Goal: Communication & Community: Answer question/provide support

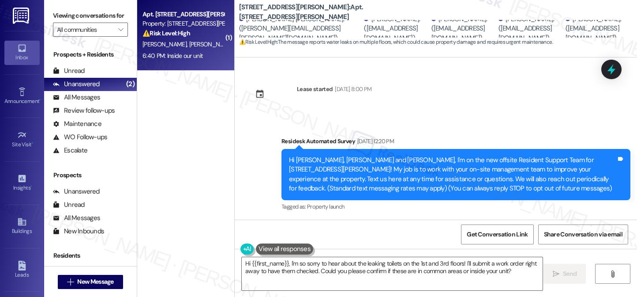
scroll to position [7039, 0]
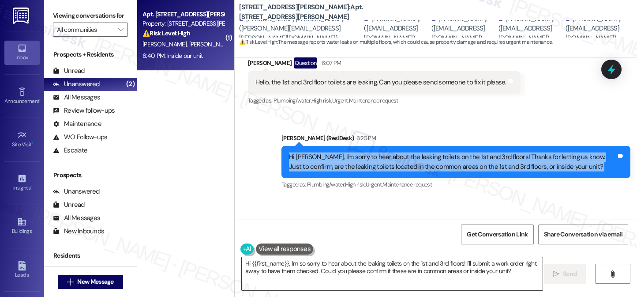
click at [326, 262] on textarea "Hi {{first_name}}, I'm so sorry to hear about the leaking toilets on the 1st an…" at bounding box center [392, 273] width 301 height 33
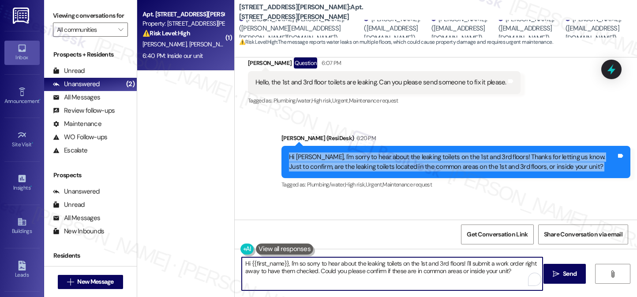
click at [326, 262] on textarea "Hi {{first_name}}, I'm so sorry to hear about the leaking toilets on the 1st an…" at bounding box center [392, 273] width 301 height 33
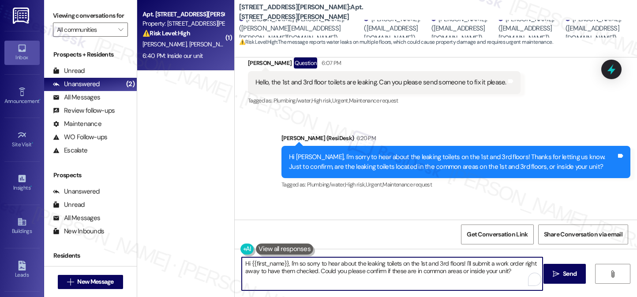
click at [371, 198] on div "Received via SMS Marciano Fontanarosa 6:40 PM Inside our unit Tags and notes" at bounding box center [436, 228] width 402 height 61
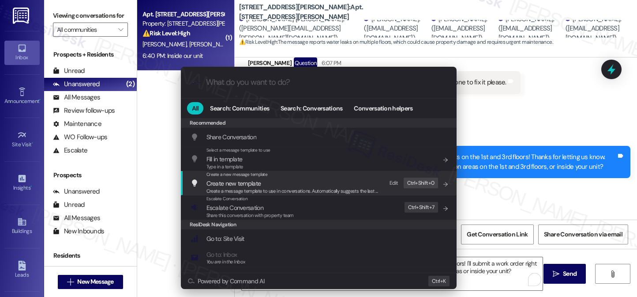
click at [531, 174] on div ".cls-1{fill:#0a055f;}.cls-2{fill:#0cc4c4;} resideskLogoBlueOrange All Search: C…" at bounding box center [318, 148] width 637 height 297
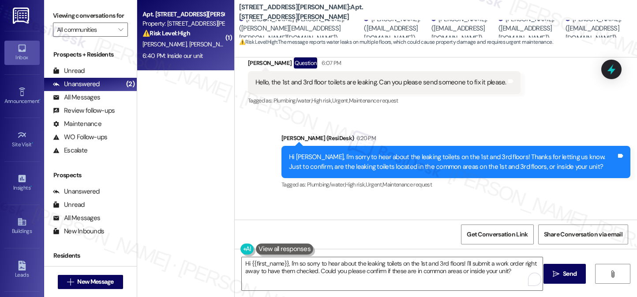
click at [378, 152] on div "Hi [PERSON_NAME], I'm sorry to hear about the leaking toilets on the 1st and 3r…" at bounding box center [452, 161] width 327 height 19
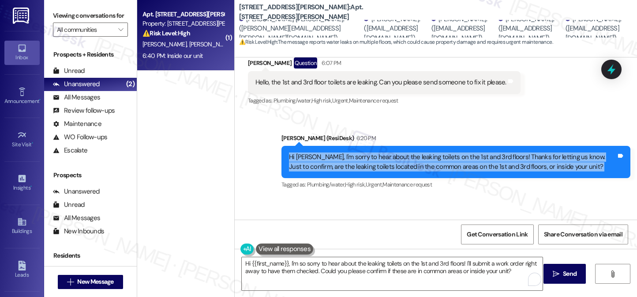
click at [378, 152] on div "Hi [PERSON_NAME], I'm sorry to hear about the leaking toilets on the 1st and 3r…" at bounding box center [452, 161] width 327 height 19
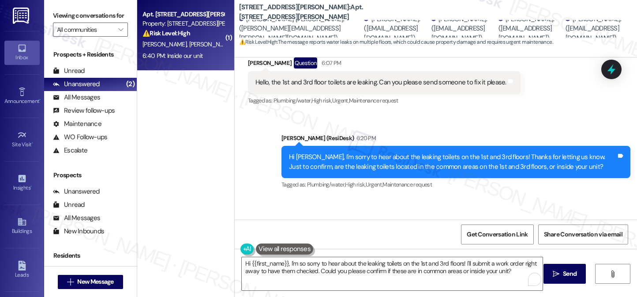
click at [377, 198] on div "Received via SMS Marciano Fontanarosa 6:40 PM Inside our unit Tags and notes" at bounding box center [436, 228] width 402 height 61
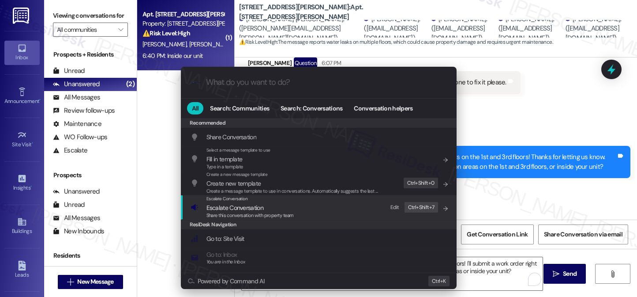
click at [305, 203] on div "Escalate Conversation Escalate Conversation Share this conversation with proper…" at bounding box center [320, 207] width 258 height 24
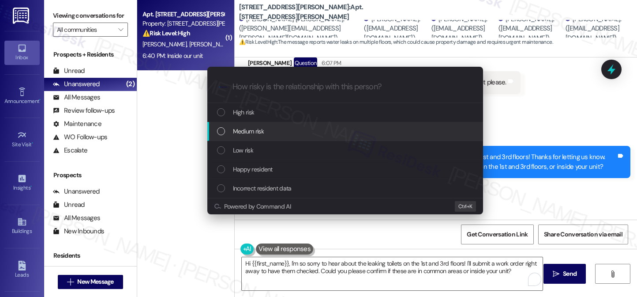
click at [512, 135] on div "Escalate Conversation How risky is the relationship with this person? Topics (e…" at bounding box center [318, 148] width 637 height 297
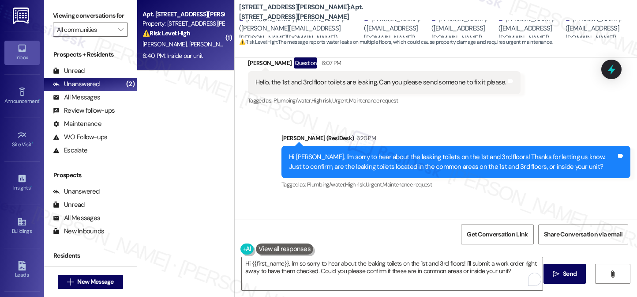
click at [265, 12] on b "2245 NW Harrison: Apt. 104, 1 2245 NW Harrison" at bounding box center [327, 12] width 177 height 19
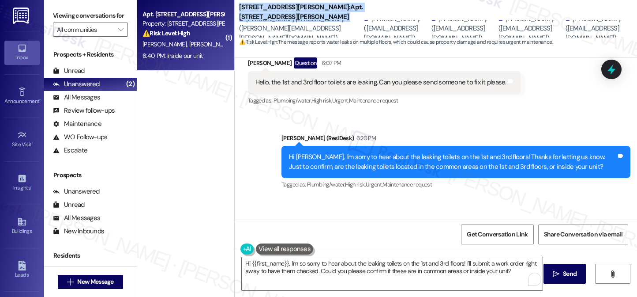
click at [265, 12] on b "2245 NW Harrison: Apt. 104, 1 2245 NW Harrison" at bounding box center [327, 12] width 177 height 19
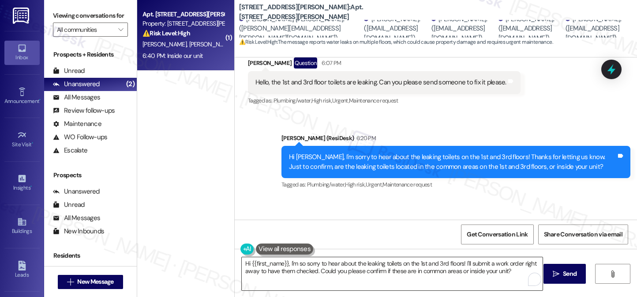
click at [304, 260] on textarea "Hi {{first_name}}, I'm so sorry to hear about the leaking toilets on the 1st an…" at bounding box center [392, 273] width 301 height 33
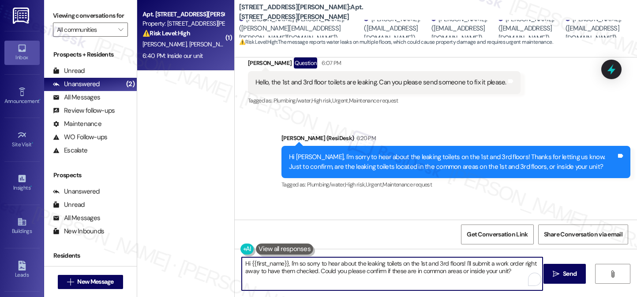
click at [304, 260] on textarea "Hi {{first_name}}, I'm so sorry to hear about the leaking toilets on the 1st an…" at bounding box center [392, 273] width 301 height 33
click at [442, 198] on div "Received via SMS Marciano Fontanarosa 6:40 PM Inside our unit Tags and notes" at bounding box center [436, 228] width 402 height 61
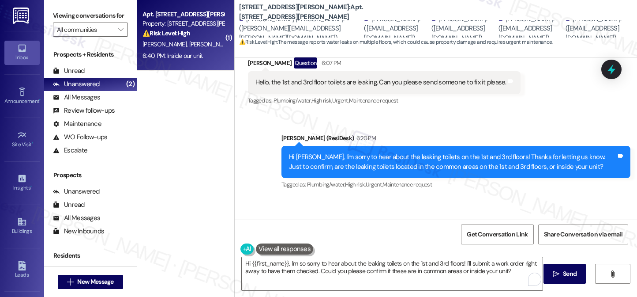
click at [359, 152] on div "Hi [PERSON_NAME], I'm sorry to hear about the leaking toilets on the 1st and 3r…" at bounding box center [452, 161] width 327 height 19
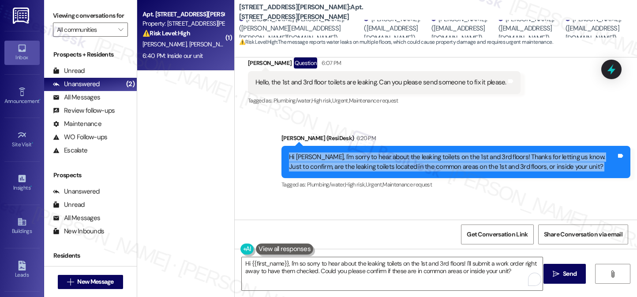
click at [359, 152] on div "Hi [PERSON_NAME], I'm sorry to hear about the leaking toilets on the 1st and 3r…" at bounding box center [452, 161] width 327 height 19
click at [409, 152] on div "Hi [PERSON_NAME], I'm sorry to hear about the leaking toilets on the 1st and 3r…" at bounding box center [452, 161] width 327 height 19
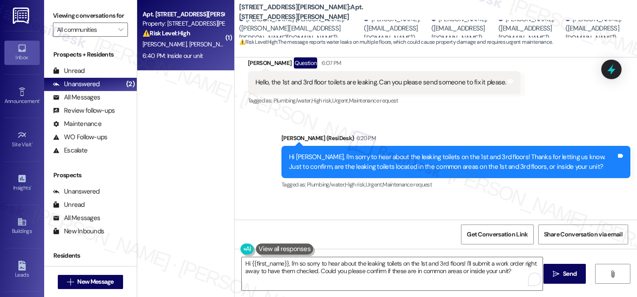
click at [409, 152] on div "Hi [PERSON_NAME], I'm sorry to hear about the leaking toilets on the 1st and 3r…" at bounding box center [452, 161] width 327 height 19
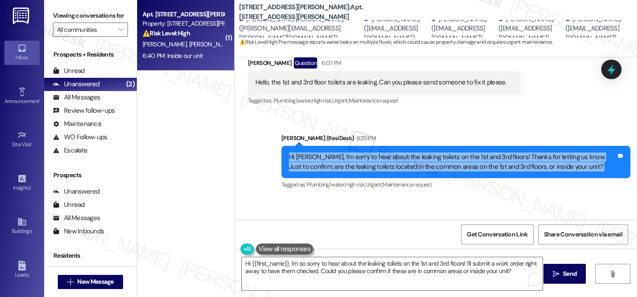
click at [409, 152] on div "Hi [PERSON_NAME], I'm sorry to hear about the leaking toilets on the 1st and 3r…" at bounding box center [452, 161] width 327 height 19
click at [384, 152] on div "Hi [PERSON_NAME], I'm sorry to hear about the leaking toilets on the 1st and 3r…" at bounding box center [452, 161] width 327 height 19
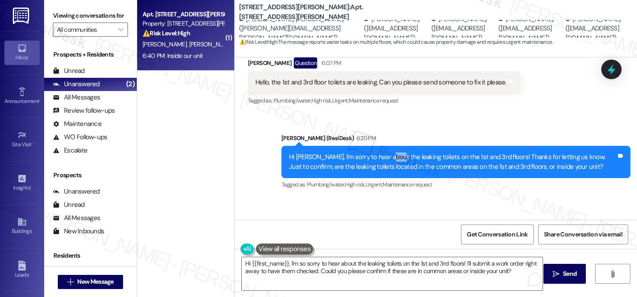
click at [384, 152] on div "Hi [PERSON_NAME], I'm sorry to hear about the leaking toilets on the 1st and 3r…" at bounding box center [452, 161] width 327 height 19
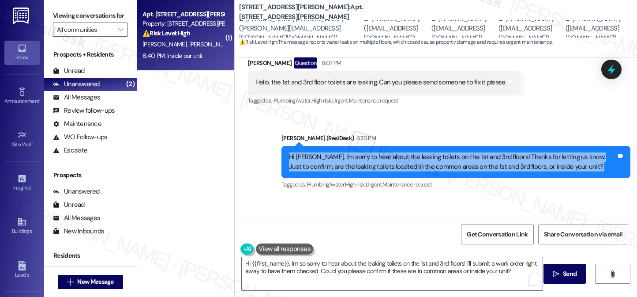
click at [384, 152] on div "Hi [PERSON_NAME], I'm sorry to hear about the leaking toilets on the 1st and 3r…" at bounding box center [452, 161] width 327 height 19
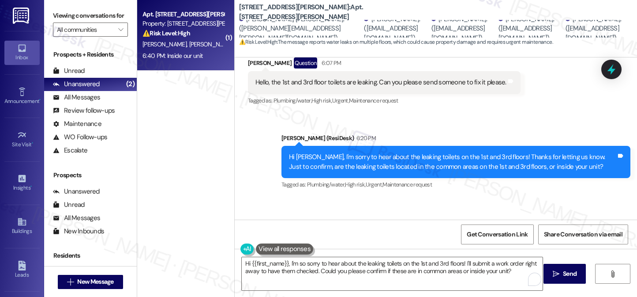
click at [395, 198] on div "Received via SMS Marciano Fontanarosa 6:40 PM Inside our unit Tags and notes" at bounding box center [436, 228] width 402 height 61
click at [496, 127] on div "Sent via SMS Sarah (ResiDesk) 6:20 PM Hi Marciano, I'm sorry to hear about the …" at bounding box center [456, 162] width 362 height 71
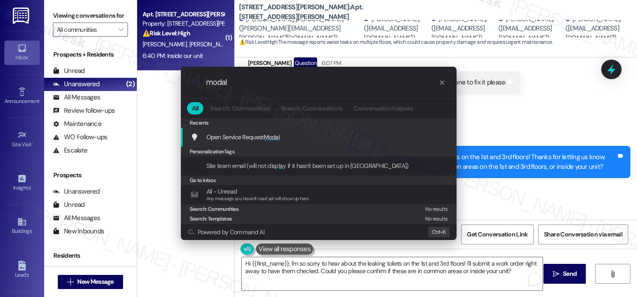
type input "modal"
click at [273, 134] on span "Modal" at bounding box center [272, 137] width 16 height 8
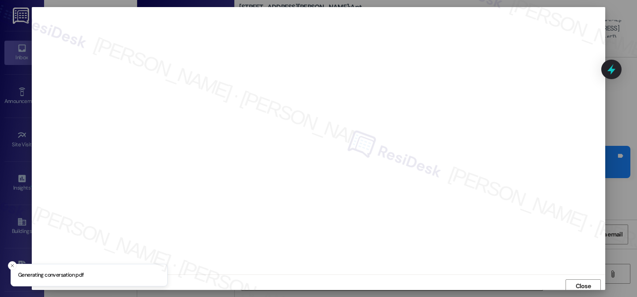
scroll to position [4, 0]
click at [579, 286] on span "Close" at bounding box center [583, 282] width 15 height 9
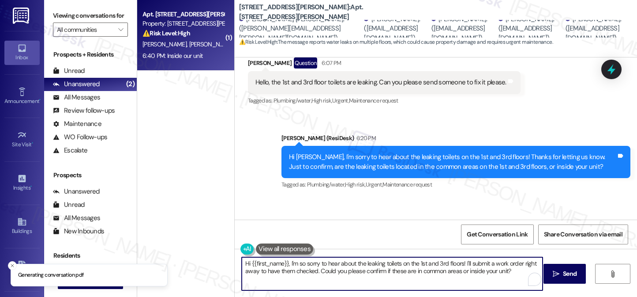
click at [450, 271] on textarea "Hi {{first_name}}, I'm so sorry to hear about the leaking toilets on the 1st an…" at bounding box center [392, 273] width 301 height 33
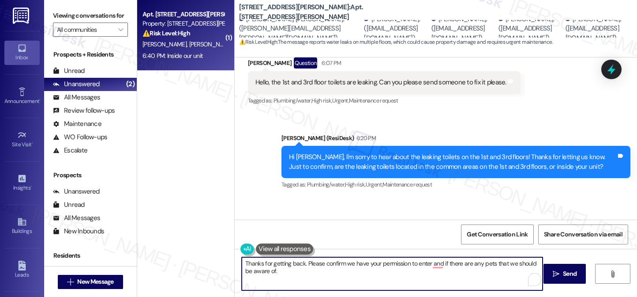
click at [328, 267] on textarea "Thanks for getting back. Please confirm we have your permission to enter and if…" at bounding box center [392, 273] width 301 height 33
click at [434, 266] on textarea "Thanks for getting back. Please confirm we have your permission to enter, and i…" at bounding box center [392, 273] width 301 height 33
click at [356, 271] on textarea "Thanks for getting back. Please confirm we have your permission to enter, and i…" at bounding box center [392, 273] width 301 height 33
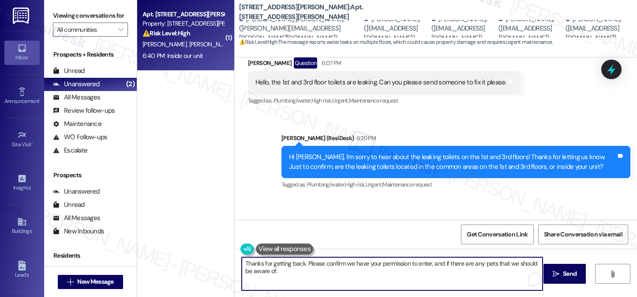
click at [263, 218] on div "Marciano Fontanarosa 6:40 PM" at bounding box center [281, 224] width 66 height 12
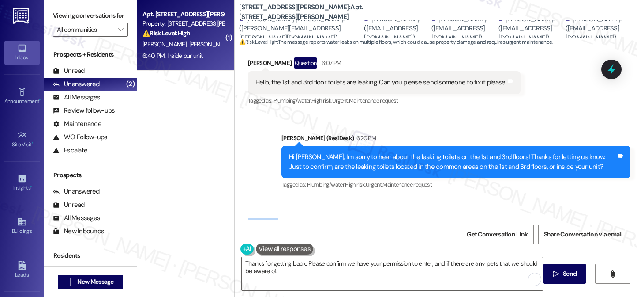
click at [263, 218] on div "Marciano Fontanarosa 6:40 PM" at bounding box center [281, 224] width 66 height 12
click at [411, 266] on textarea "Thanks for getting back. Please confirm we have your permission to enter, and i…" at bounding box center [392, 273] width 301 height 33
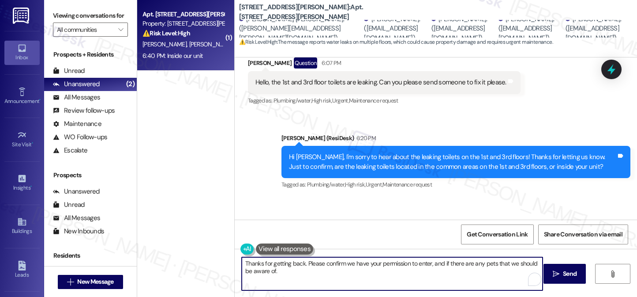
click at [411, 266] on textarea "Thanks for getting back. Please confirm we have your permission to enter, and i…" at bounding box center [392, 273] width 301 height 33
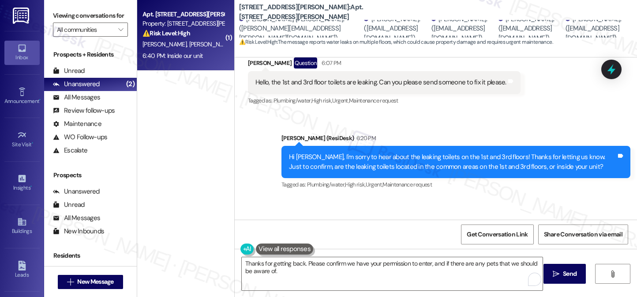
scroll to position [2589, 0]
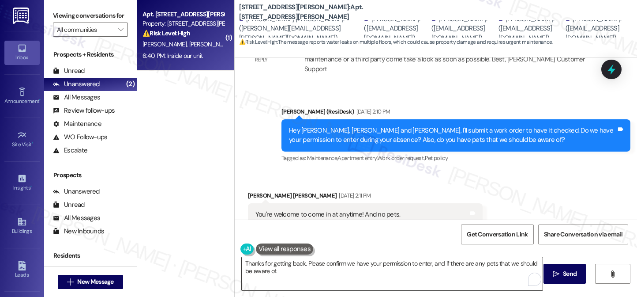
click at [332, 271] on textarea "Thanks for getting back. Please confirm we have your permission to enter, and i…" at bounding box center [392, 273] width 301 height 33
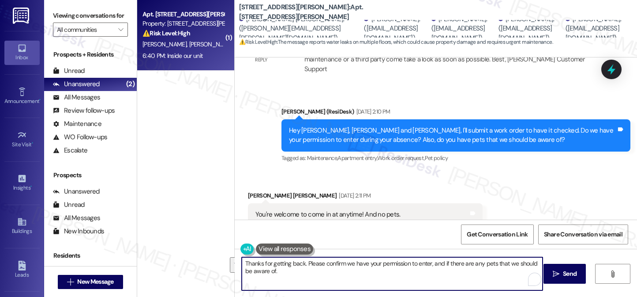
drag, startPoint x: 332, startPoint y: 271, endPoint x: 427, endPoint y: 263, distance: 94.8
click at [427, 263] on textarea "Thanks for getting back. Please confirm we have your permission to enter, and i…" at bounding box center [392, 273] width 301 height 33
type textarea "Thanks for getting back. Please confirm we have your permission to enter."
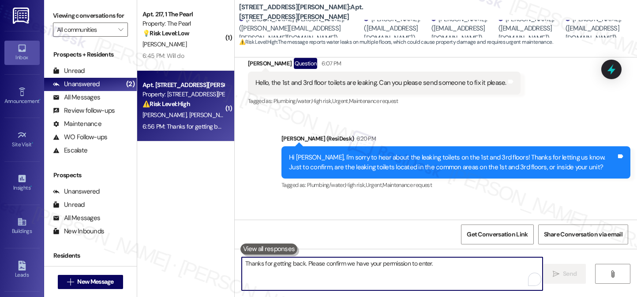
scroll to position [7100, 0]
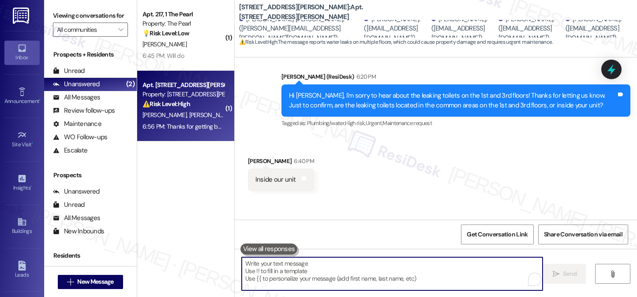
click at [453, 230] on div "Thanks for getting back. Please confirm we have your permission to enter. Tags …" at bounding box center [517, 241] width 228 height 23
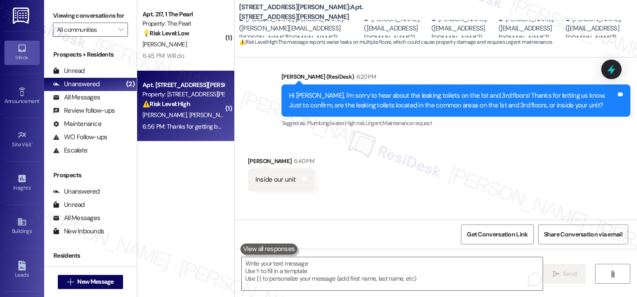
click at [453, 230] on div "Thanks for getting back. Please confirm we have your permission to enter. Tags …" at bounding box center [517, 241] width 228 height 23
drag, startPoint x: 453, startPoint y: 195, endPoint x: 440, endPoint y: 183, distance: 18.1
click at [453, 230] on div "Thanks for getting back. Please confirm we have your permission to enter. Tags …" at bounding box center [517, 241] width 228 height 23
click at [607, 64] on icon at bounding box center [611, 69] width 15 height 15
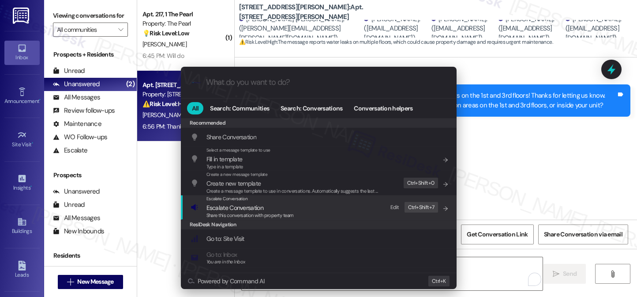
click at [266, 209] on span "Escalate Conversation" at bounding box center [250, 208] width 87 height 10
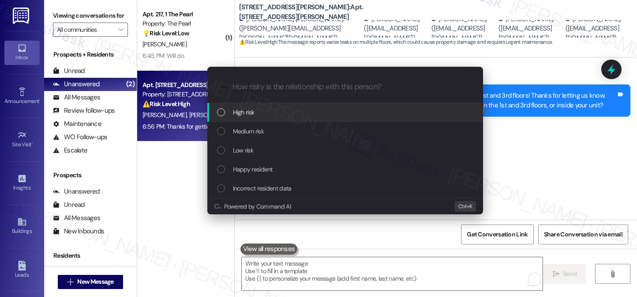
click at [566, 121] on div "Escalate Conversation How risky is the relationship with this person? Topics (e…" at bounding box center [318, 148] width 637 height 297
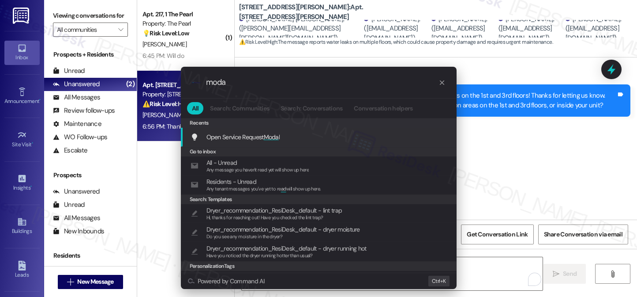
type input "moda"
click at [268, 132] on span "Open Service Request Moda l" at bounding box center [244, 137] width 74 height 10
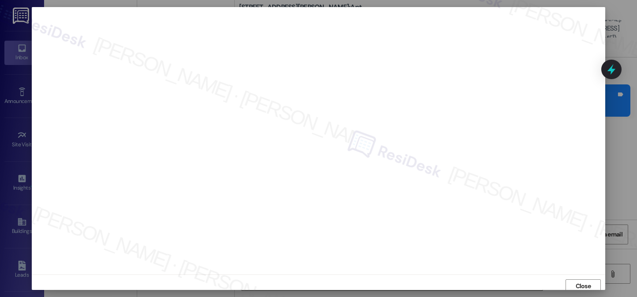
scroll to position [4, 0]
click at [577, 279] on span "Close" at bounding box center [583, 282] width 15 height 9
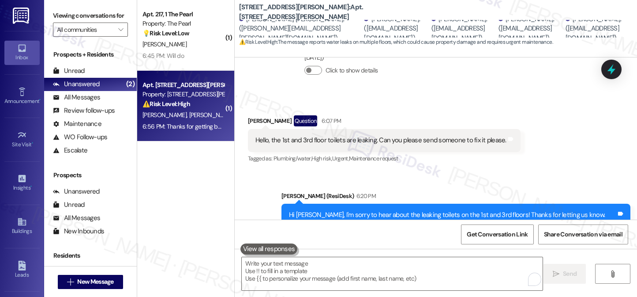
scroll to position [6968, 0]
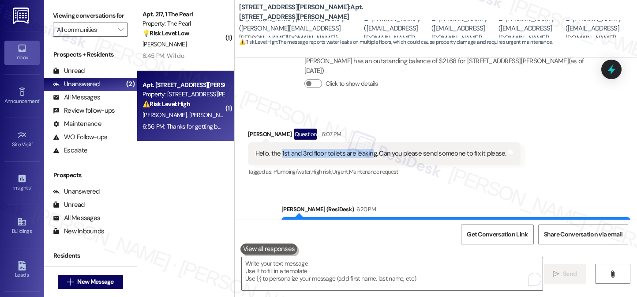
copy div "1st and 3rd floor toilets are leakin"
drag, startPoint x: 276, startPoint y: 113, endPoint x: 367, endPoint y: 111, distance: 90.5
click at [367, 149] on div "Hello, the 1st and 3rd floor toilets are leaking. Can you please send someone t…" at bounding box center [381, 153] width 251 height 9
click at [346, 149] on div "Hello, the 1st and 3rd floor toilets are leaking. Can you please send someone t…" at bounding box center [381, 153] width 251 height 9
drag, startPoint x: 276, startPoint y: 113, endPoint x: 371, endPoint y: 113, distance: 94.9
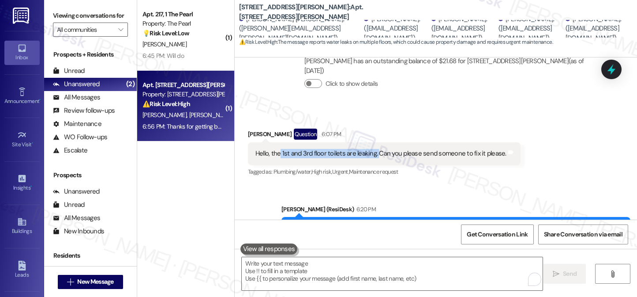
click at [371, 149] on div "Hello, the 1st and 3rd floor toilets are leaking. Can you please send someone t…" at bounding box center [381, 153] width 251 height 9
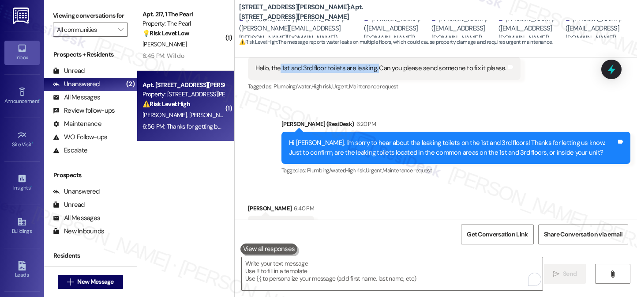
copy div "1st and 3rd floor toilets are leaking."
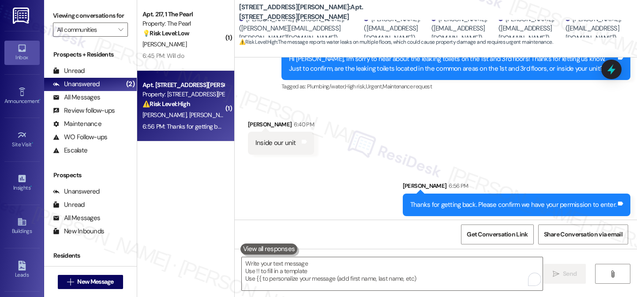
scroll to position [7161, 0]
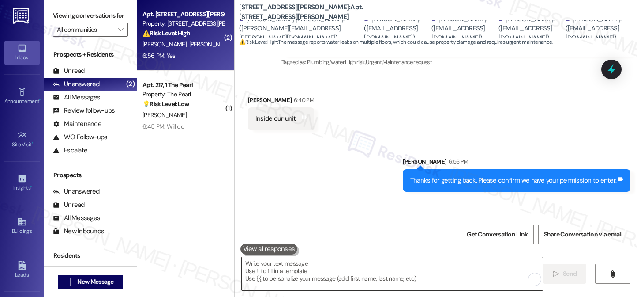
click at [324, 271] on textarea "To enrich screen reader interactions, please activate Accessibility in Grammarl…" at bounding box center [392, 273] width 301 height 33
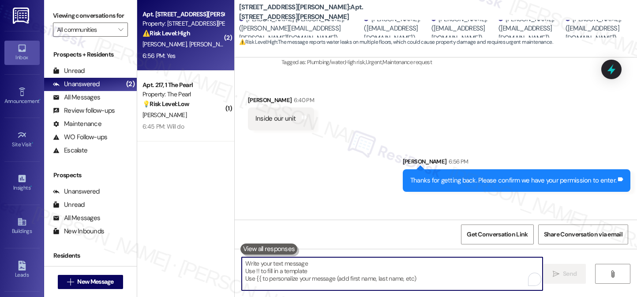
paste textarea "1st and 3rd floor toilets are leaking."
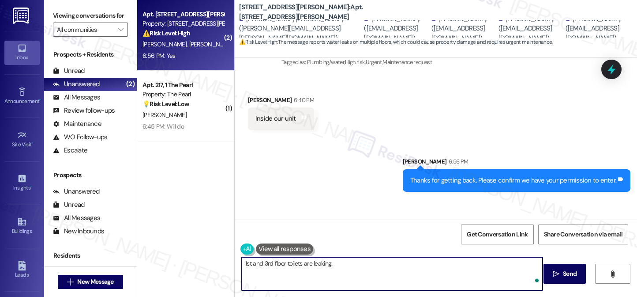
type textarea "1st and 3rd floor toilets are leaking."
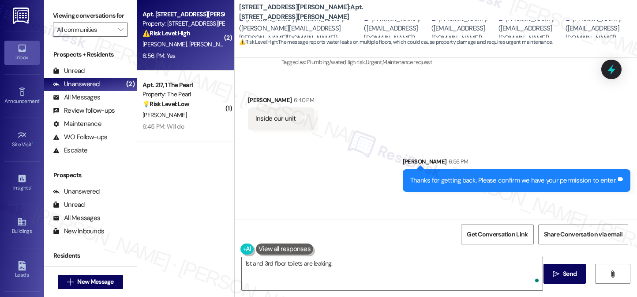
click at [330, 198] on div "Received via SMS Marciano Fontanarosa 6:56 PM Yes Tags and notes" at bounding box center [436, 228] width 402 height 61
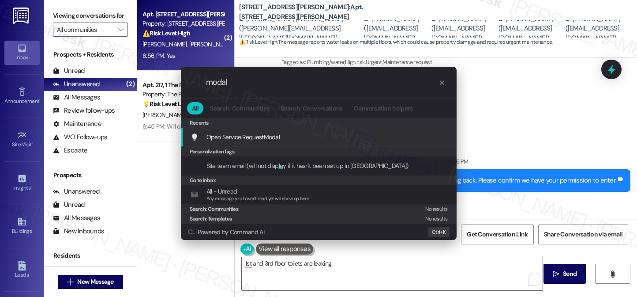
click at [273, 134] on span "Modal" at bounding box center [272, 137] width 16 height 8
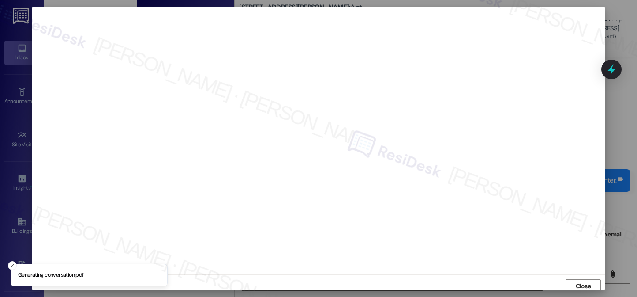
scroll to position [4, 0]
click at [580, 287] on span "Close" at bounding box center [583, 282] width 19 height 13
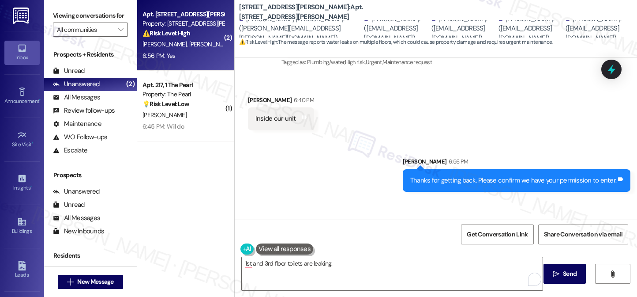
click at [409, 198] on div "Received via SMS Marciano Fontanarosa 6:56 PM Yes Tags and notes" at bounding box center [436, 228] width 402 height 61
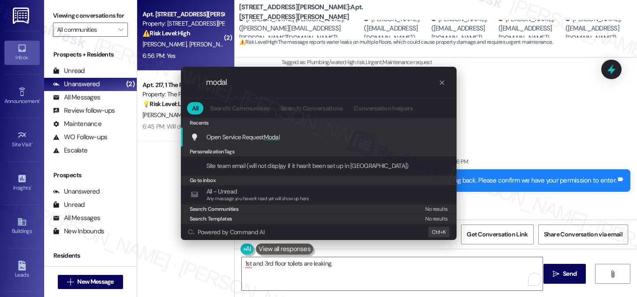
type input "modal"
click at [272, 134] on span "Modal" at bounding box center [272, 137] width 16 height 8
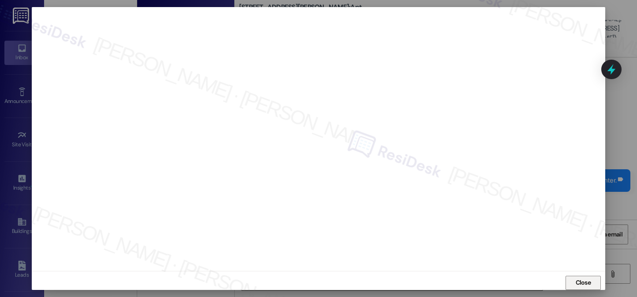
click at [568, 282] on button "Close" at bounding box center [583, 282] width 35 height 14
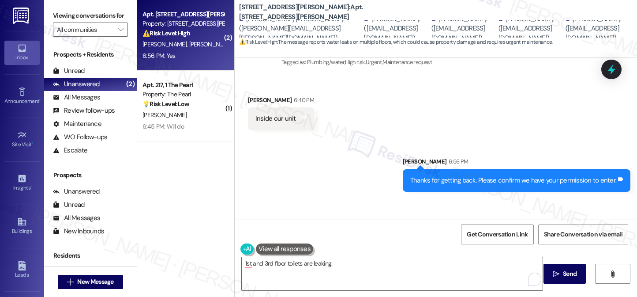
click at [248, 12] on b "2245 NW Harrison: Apt. 104, 1 2245 NW Harrison" at bounding box center [327, 12] width 177 height 19
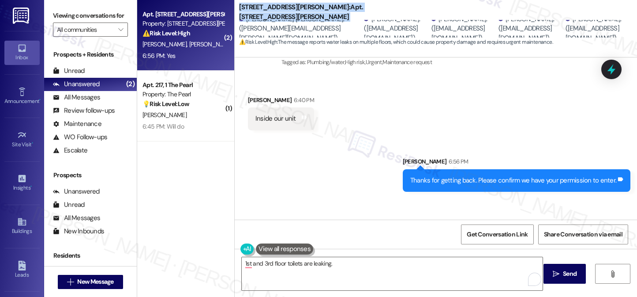
click at [248, 12] on b "2245 NW Harrison: Apt. 104, 1 2245 NW Harrison" at bounding box center [327, 12] width 177 height 19
copy div "2245 NW Harrison: Apt. 104, 1 2245 NW Harrison"
click at [492, 233] on span "Get Conversation Link" at bounding box center [497, 233] width 61 height 9
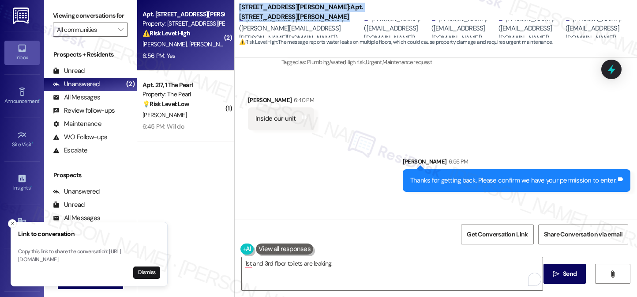
scroll to position [7162, 0]
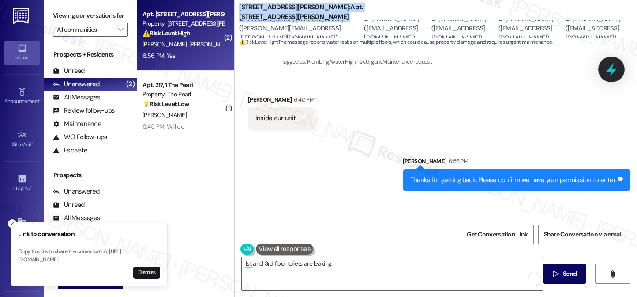
click at [610, 67] on icon at bounding box center [611, 69] width 15 height 15
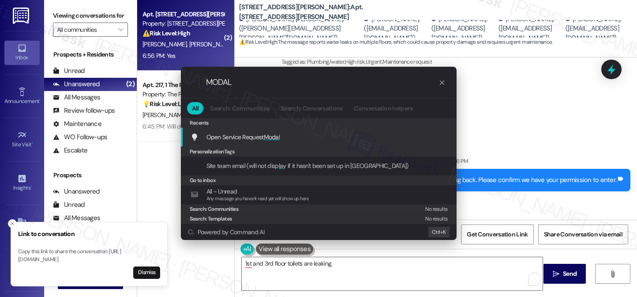
type input "MODAL"
click at [272, 136] on span "Modal" at bounding box center [272, 137] width 16 height 8
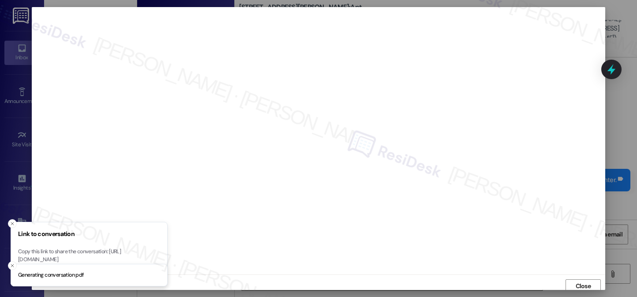
scroll to position [4, 0]
click at [14, 221] on icon "Close toast" at bounding box center [12, 223] width 5 height 5
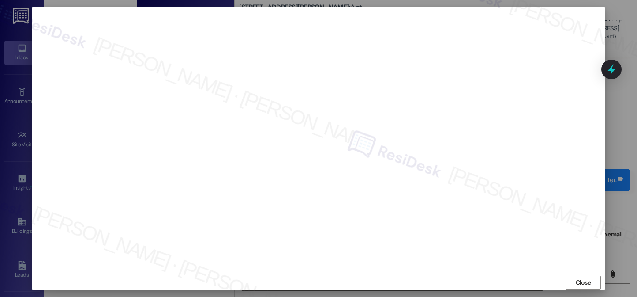
scroll to position [8, 0]
click at [580, 276] on span "Close" at bounding box center [583, 278] width 15 height 9
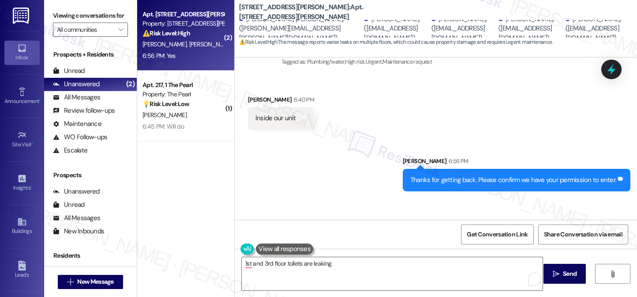
click at [67, 17] on label "Viewing conversations for" at bounding box center [90, 16] width 75 height 14
click at [286, 264] on textarea "1st and 3rd floor toilets are leaking." at bounding box center [392, 273] width 301 height 33
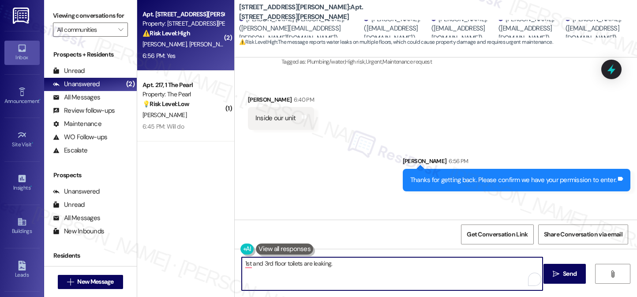
click at [286, 264] on textarea "1st and 3rd floor toilets are leaking." at bounding box center [392, 273] width 301 height 33
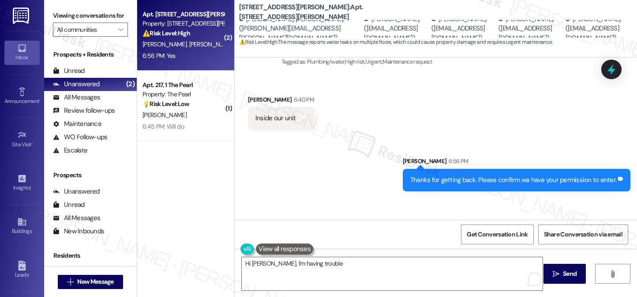
click at [71, 19] on label "Viewing conversations for" at bounding box center [90, 16] width 75 height 14
click at [313, 263] on textarea "Hi Marciano, I'm having trouble" at bounding box center [392, 273] width 301 height 33
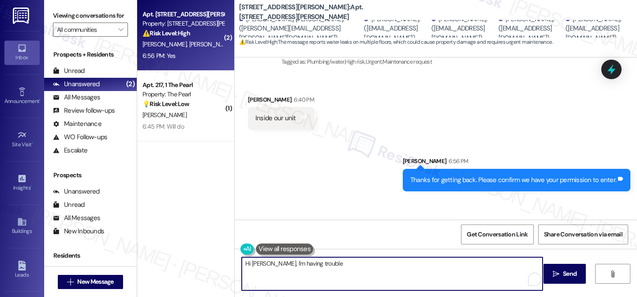
click at [331, 264] on textarea "Hi Marciano, I'm having trouble" at bounding box center [392, 273] width 301 height 33
drag, startPoint x: 361, startPoint y: 264, endPoint x: 291, endPoint y: 264, distance: 70.2
click at [282, 264] on textarea "Hi Marciano, I'm having trouble submitting a" at bounding box center [392, 273] width 301 height 33
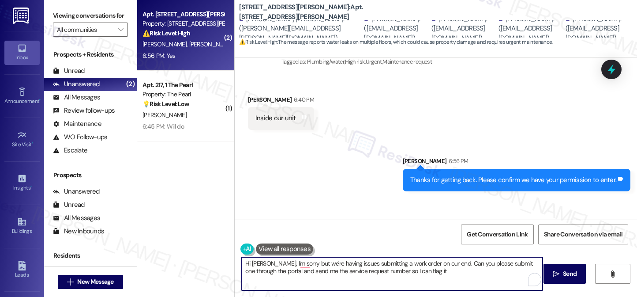
click at [291, 269] on textarea "Hi Marciano, I'm sorry but we're having issues submitting a work order on our e…" at bounding box center [392, 273] width 301 height 33
click at [454, 272] on textarea "Hi Marciano, I'm sorry but we're having issues submitting a work order on our e…" at bounding box center [392, 273] width 301 height 33
type textarea "Hi Marciano, I'm sorry but we're having issues submitting a work order on our e…"
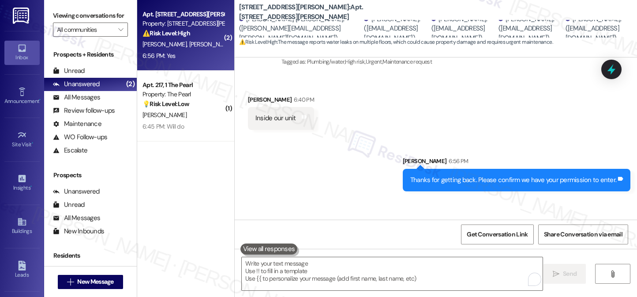
click at [68, 16] on label "Viewing conversations for" at bounding box center [90, 16] width 75 height 14
click at [68, 23] on label "Viewing conversations for" at bounding box center [90, 16] width 75 height 14
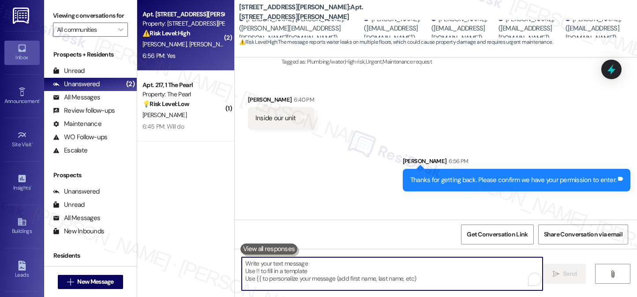
click at [301, 274] on textarea "To enrich screen reader interactions, please activate Accessibility in Grammarl…" at bounding box center [392, 273] width 301 height 33
paste textarea "I’m sorry—we’re having some trouble submitting a work order on our end. Could y…"
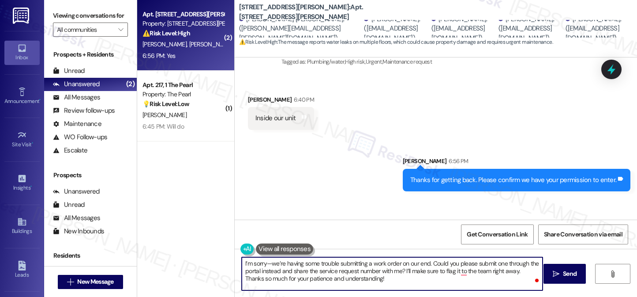
click at [263, 263] on textarea "I’m sorry—we’re having some trouble submitting a work order on our end. Could y…" at bounding box center [392, 273] width 301 height 33
click at [256, 218] on div "Marciano Fontanarosa 6:56 PM" at bounding box center [281, 224] width 66 height 12
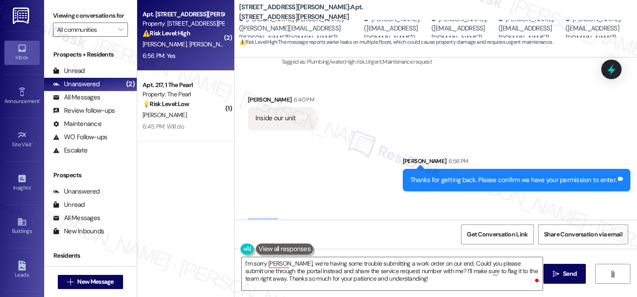
click at [256, 218] on div "Marciano Fontanarosa 6:56 PM" at bounding box center [281, 224] width 66 height 12
copy div "Marciano"
click at [267, 263] on textarea "I’m sorry Marcian, we’re having some trouble submitting a work order on our end…" at bounding box center [392, 273] width 301 height 33
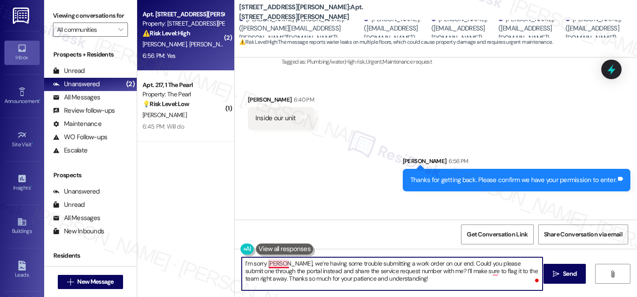
click at [267, 263] on textarea "I’m sorry Marcian, we’re having some trouble submitting a work order on our end…" at bounding box center [392, 273] width 301 height 33
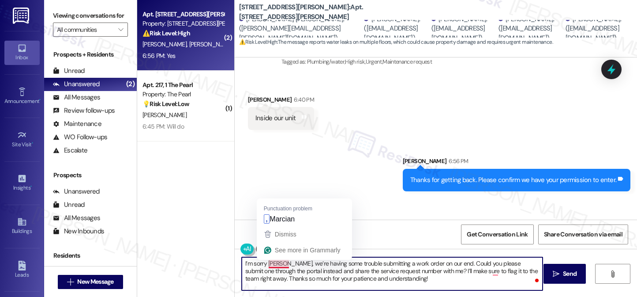
paste textarea "o"
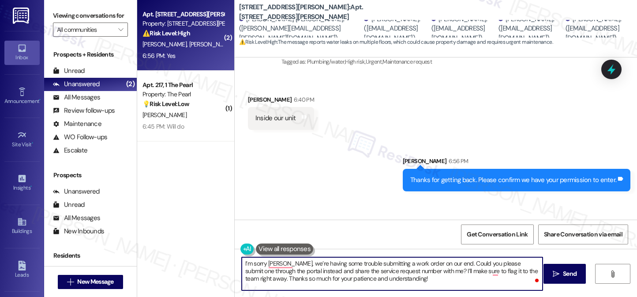
click at [351, 271] on textarea "I’m sorry Marciano, we’re having some trouble submitting a work order on our en…" at bounding box center [392, 273] width 301 height 33
click at [429, 264] on textarea "I’m sorry Marciano, we’re having some trouble submitting a work order on our en…" at bounding box center [392, 273] width 301 height 33
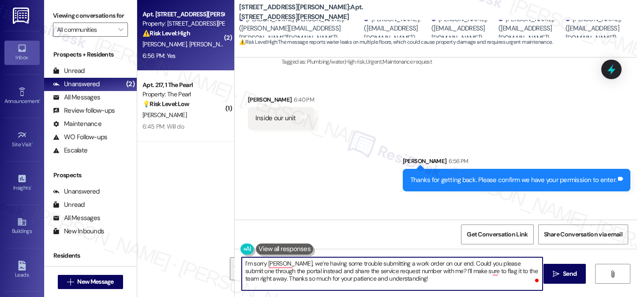
click at [429, 264] on textarea "I’m sorry Marciano, we’re having some trouble submitting a work order on our en…" at bounding box center [392, 273] width 301 height 33
click at [491, 271] on textarea "I’m sorry, Marciano, we’re having some trouble submitting a work order on our e…" at bounding box center [392, 273] width 301 height 33
click at [422, 283] on textarea "I’m sorry, [PERSON_NAME], we’re having some trouble submitting a work order on …" at bounding box center [392, 273] width 301 height 33
click at [328, 271] on textarea "I’m sorry, [PERSON_NAME], we’re having some trouble submitting a work order on …" at bounding box center [392, 273] width 301 height 33
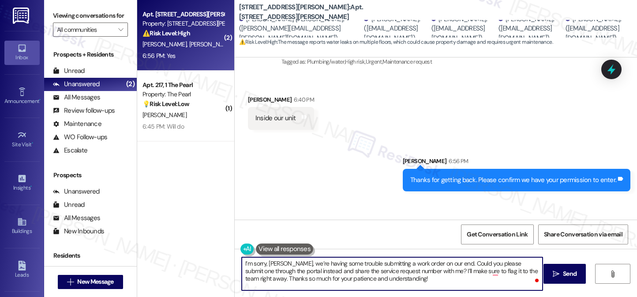
click at [329, 271] on textarea "I’m sorry, [PERSON_NAME], we’re having some trouble submitting a work order on …" at bounding box center [392, 273] width 301 height 33
click at [448, 283] on textarea "I’m sorry, [PERSON_NAME], we’re having some trouble submitting a work order on …" at bounding box center [392, 273] width 301 height 33
type textarea "I’m sorry, [PERSON_NAME], we’re having some trouble submitting a work order on …"
click at [567, 270] on span "Send" at bounding box center [570, 273] width 14 height 9
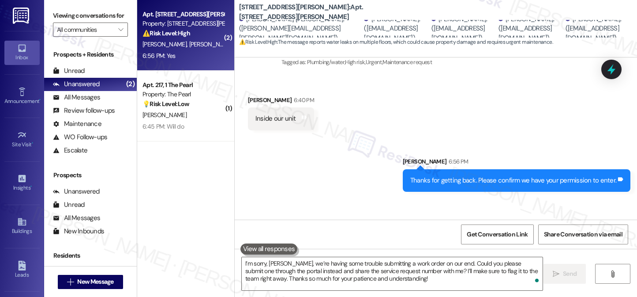
scroll to position [7242, 0]
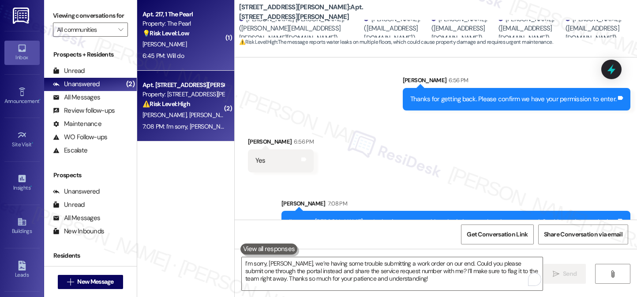
click at [166, 24] on div "Property: The Pearl" at bounding box center [184, 23] width 82 height 9
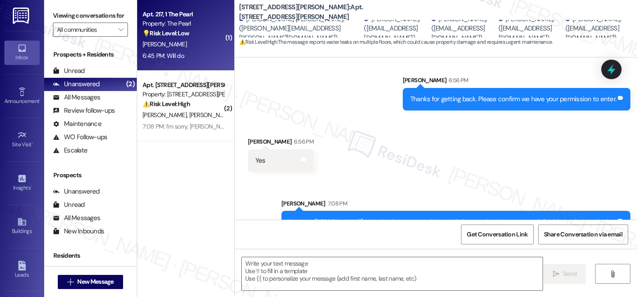
type textarea "Fetching suggested responses. Please feel free to read through the conversation…"
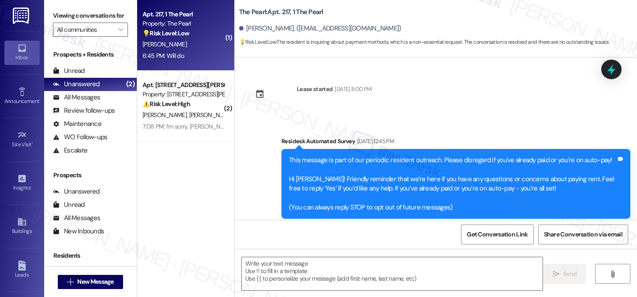
scroll to position [10778, 0]
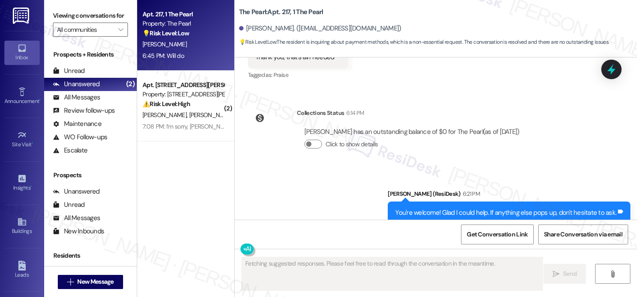
click at [455, 208] on div "You're welcome! Glad I could help. If anything else pops up, don't hesitate to …" at bounding box center [505, 212] width 221 height 9
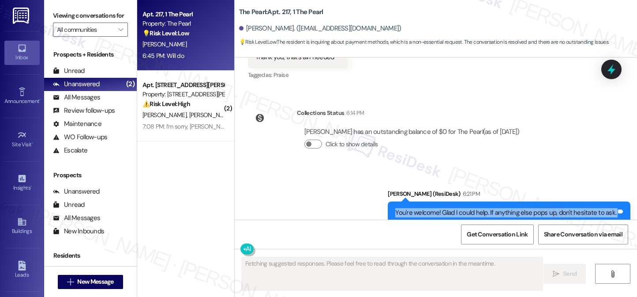
click at [455, 208] on div "You're welcome! Glad I could help. If anything else pops up, don't hesitate to …" at bounding box center [505, 212] width 221 height 9
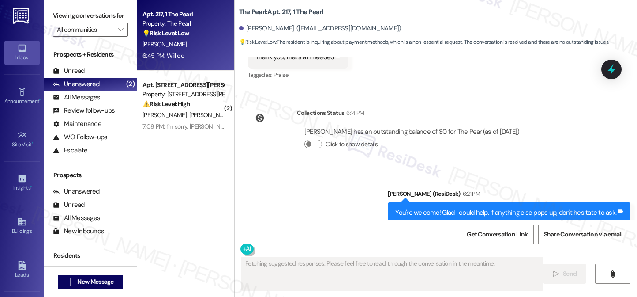
click at [267, 284] on div "Will do" at bounding box center [265, 288] width 19 height 9
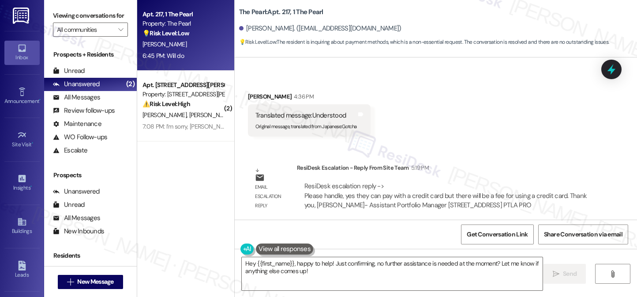
scroll to position [10469, 0]
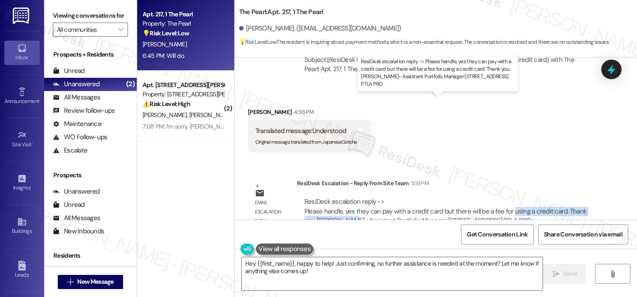
drag, startPoint x: 346, startPoint y: 116, endPoint x: 508, endPoint y: 115, distance: 162.0
click at [508, 197] on div "ResiDesk escalation reply -> Please handle, yes they can pay with a credit card…" at bounding box center [445, 211] width 282 height 28
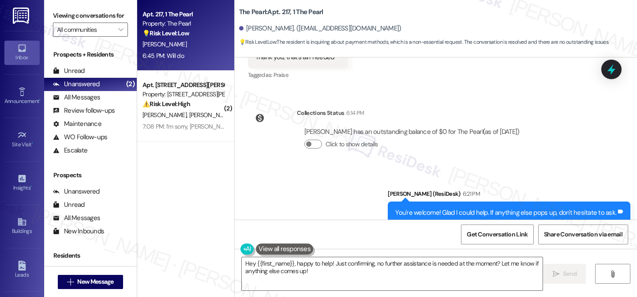
scroll to position [10779, 0]
click at [459, 207] on div "You're welcome! Glad I could help. If anything else pops up, don't hesitate to …" at bounding box center [505, 211] width 221 height 9
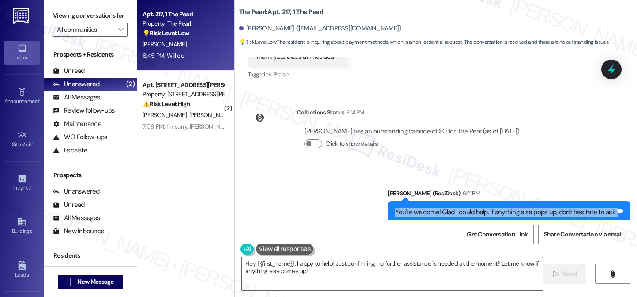
click at [459, 207] on div "You're welcome! Glad I could help. If anything else pops up, don't hesitate to …" at bounding box center [505, 211] width 221 height 9
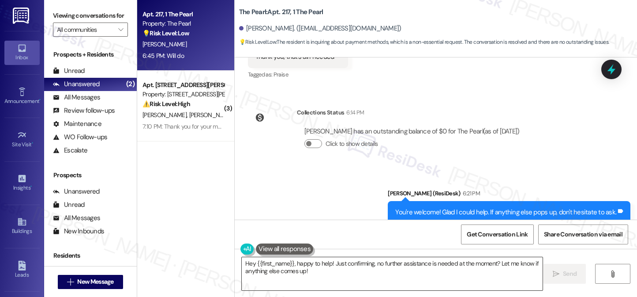
drag, startPoint x: 293, startPoint y: 171, endPoint x: 272, endPoint y: 267, distance: 98.1
click at [272, 267] on textarea "Hey {{first_name}}, happy to help! Just confirming, no further assistance is ne…" at bounding box center [392, 273] width 301 height 33
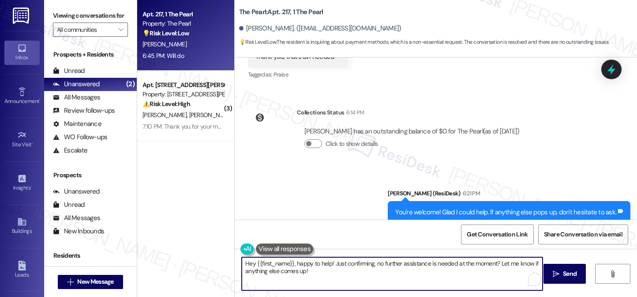
click at [272, 267] on textarea "Hey {{first_name}}, happy to help! Just confirming, no further assistance is ne…" at bounding box center [392, 273] width 301 height 33
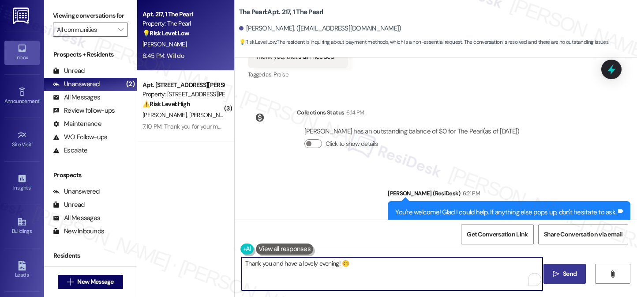
type textarea "Thank you and have a lovely evening! 😊"
click at [551, 276] on span " Send" at bounding box center [565, 273] width 28 height 9
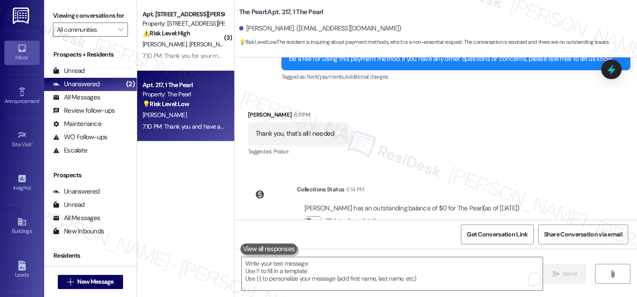
scroll to position [10646, 0]
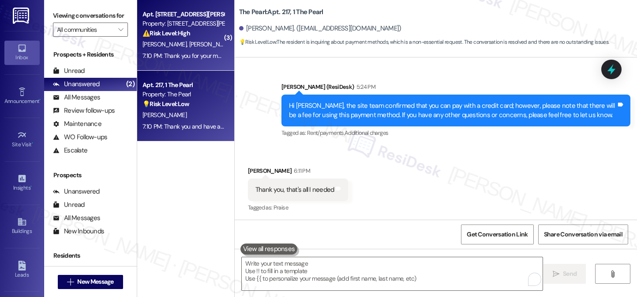
click at [198, 66] on div "Apt. 104, 1 2245 NW Harrison Property: 2245 NW Harrison ⚠️ Risk Level: High The…" at bounding box center [185, 35] width 97 height 71
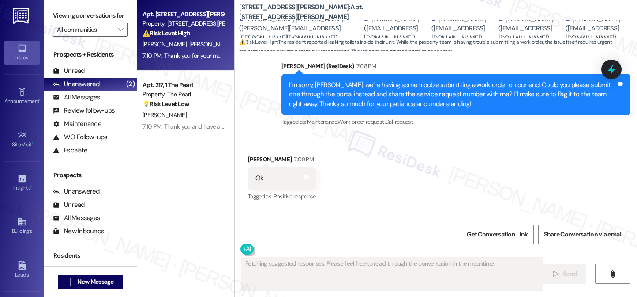
scroll to position [7452, 0]
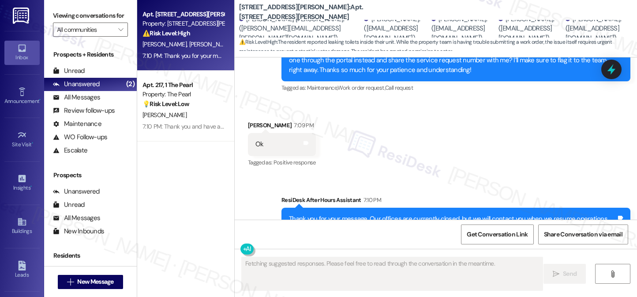
click at [379, 214] on div "Thank you for your message. Our offices are currently closed, but we will conta…" at bounding box center [452, 223] width 327 height 19
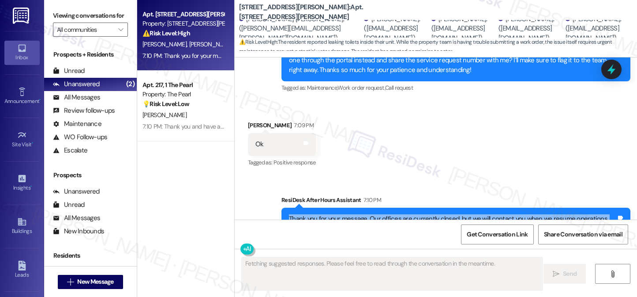
click at [378, 214] on div "Thank you for your message. Our offices are currently closed, but we will conta…" at bounding box center [452, 223] width 327 height 19
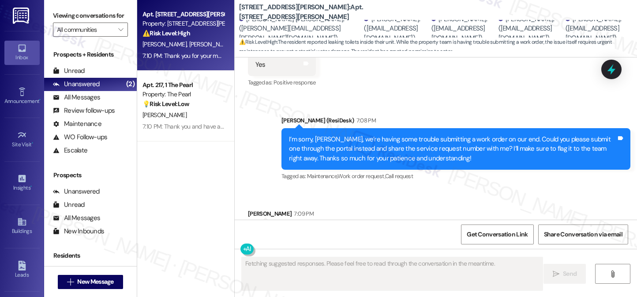
click at [335, 135] on div "I’m sorry, [PERSON_NAME], we’re having some trouble submitting a work order on …" at bounding box center [452, 149] width 327 height 28
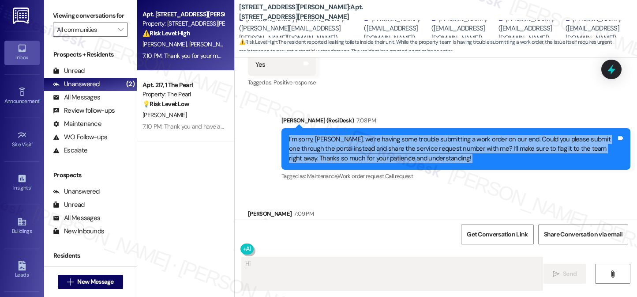
click at [335, 135] on div "I’m sorry, [PERSON_NAME], we’re having some trouble submitting a work order on …" at bounding box center [452, 149] width 327 height 28
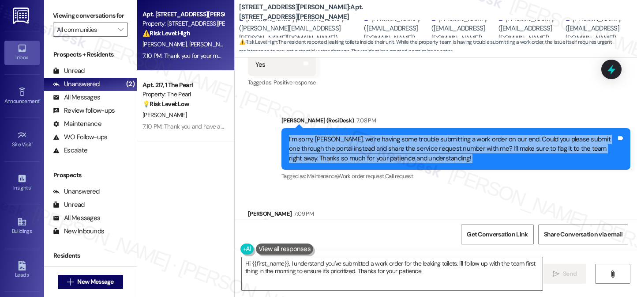
type textarea "Hi {{first_name}}, I understand you've submitted a work order for the leaking t…"
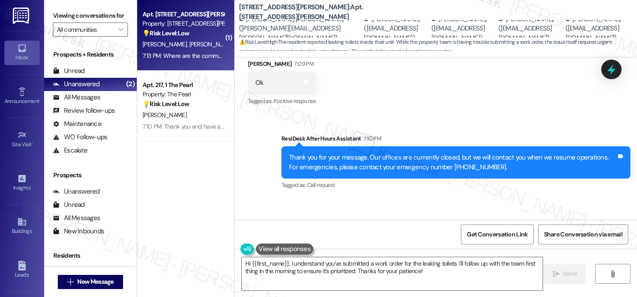
scroll to position [7514, 0]
click at [301, 229] on div "Where are the common areas? Tags and notes" at bounding box center [303, 240] width 110 height 23
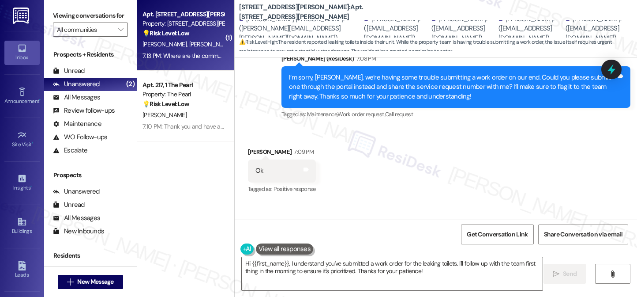
click at [276, 159] on div "Ok Tags and notes" at bounding box center [282, 170] width 68 height 23
click at [265, 159] on div "Ok Tags and notes" at bounding box center [282, 170] width 68 height 23
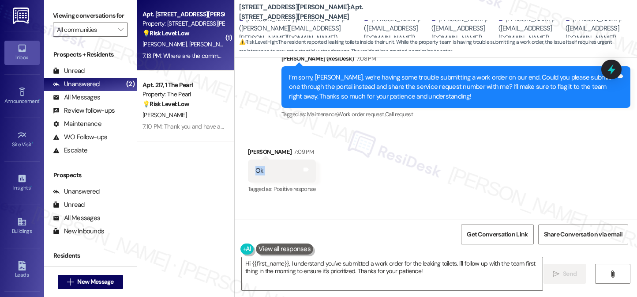
click at [265, 159] on div "Ok Tags and notes" at bounding box center [282, 170] width 68 height 23
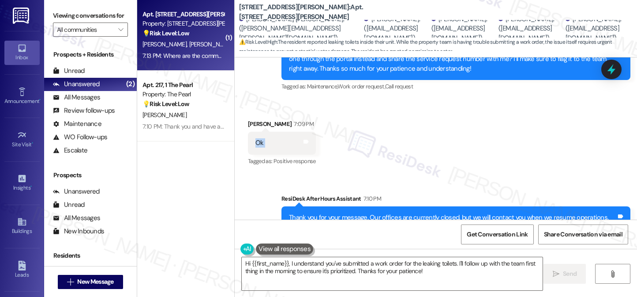
scroll to position [7382, 0]
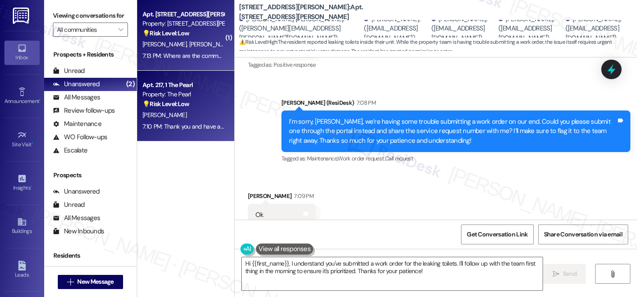
click at [195, 127] on div "7:10 PM: Thank you and have a lovely evening! 😊 7:10 PM: Thank you and have a l…" at bounding box center [205, 126] width 125 height 8
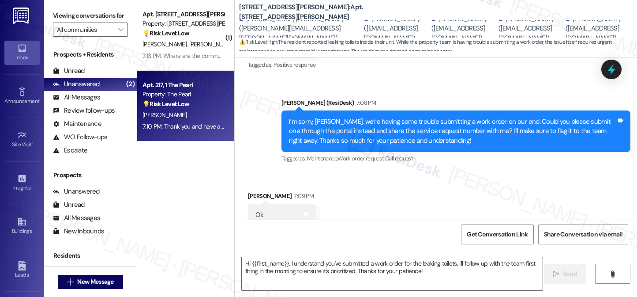
type textarea "Fetching suggested responses. Please feel free to read through the conversation…"
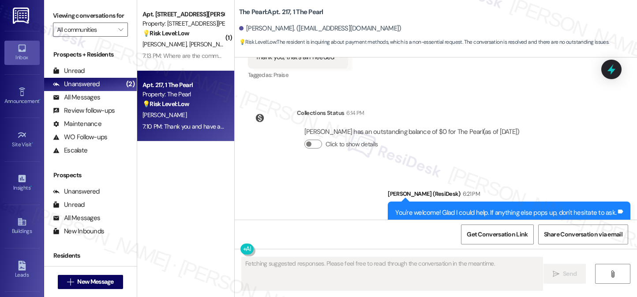
scroll to position [10853, 0]
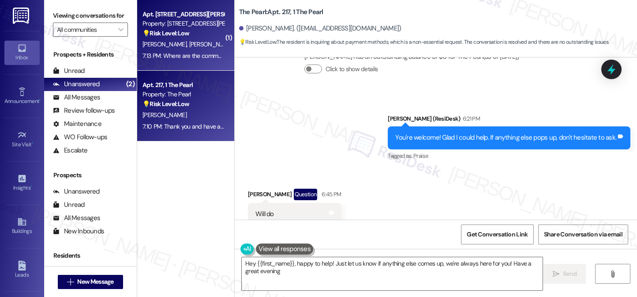
type textarea "Hey {{first_name}}, happy to help! Just let us know if anything else comes up, …"
click at [203, 27] on div "Property: 2245 NW Harrison" at bounding box center [184, 23] width 82 height 9
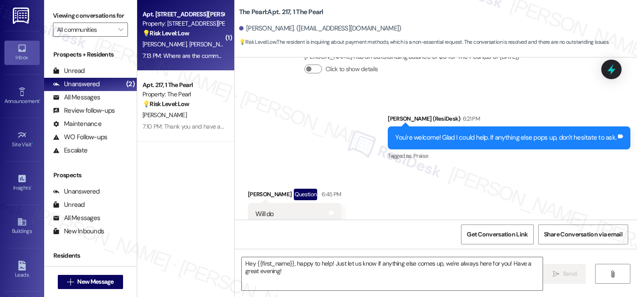
type textarea "Fetching suggested responses. Please feel free to read through the conversation…"
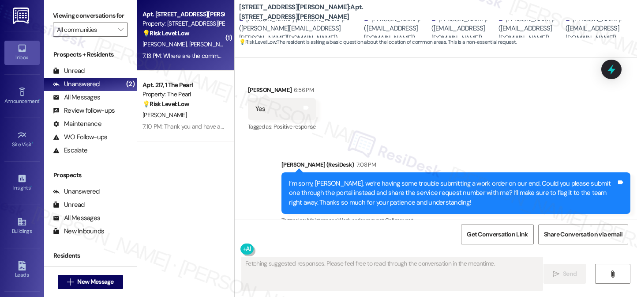
scroll to position [7528, 0]
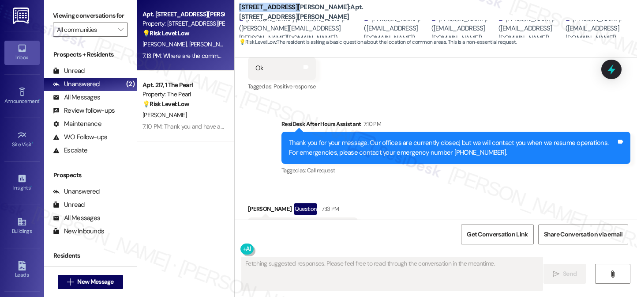
drag, startPoint x: 235, startPoint y: 12, endPoint x: 288, endPoint y: 12, distance: 53.0
click at [288, 12] on b "2245 NW Harrison: Apt. 104, 1 2245 NW Harrison" at bounding box center [327, 12] width 177 height 19
copy b "[STREET_ADDRESS][PERSON_NAME]:"
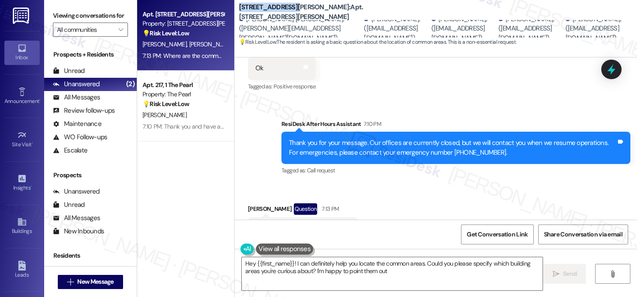
type textarea "Hey {{first_name}}! I can definitely help you locate the common areas. Could yo…"
click at [347, 254] on div "Hey {{first_name}}! I can definitely help you locate the common areas. Could yo…" at bounding box center [436, 281] width 402 height 66
click at [352, 268] on textarea "Hey {{first_name}}! I can definitely help you locate the common areas. Could yo…" at bounding box center [392, 273] width 301 height 33
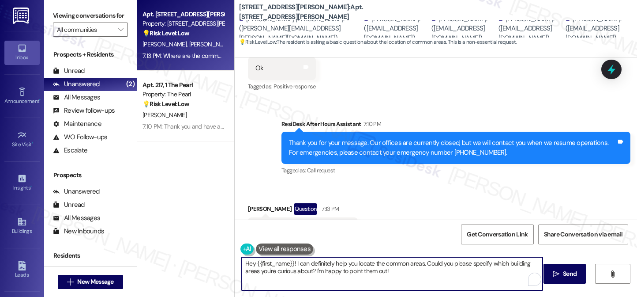
click at [352, 268] on textarea "Hey {{first_name}}! I can definitely help you locate the common areas. Could yo…" at bounding box center [392, 273] width 301 height 33
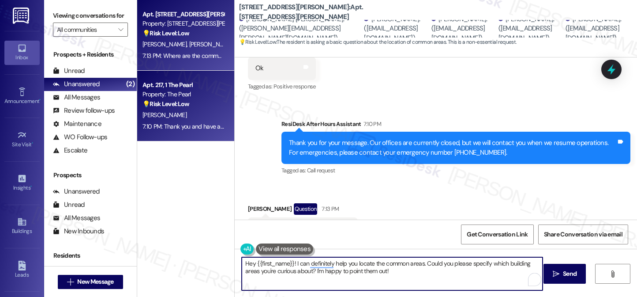
click at [158, 81] on div "Apt. 217, 1 The Pearl" at bounding box center [184, 84] width 82 height 9
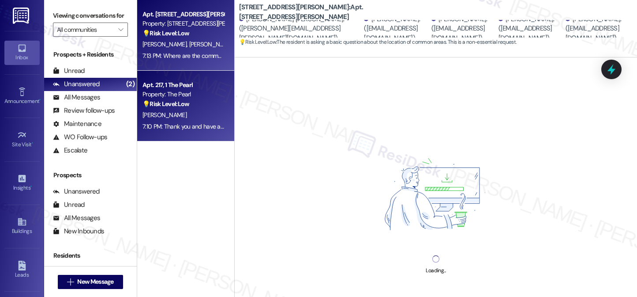
click at [172, 44] on span "M. Fontanarosa" at bounding box center [166, 44] width 47 height 8
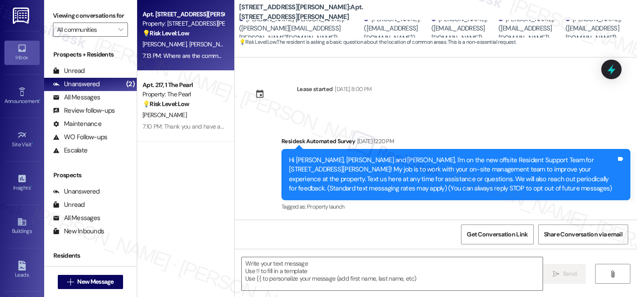
type textarea "Fetching suggested responses. Please feel free to read through the conversation…"
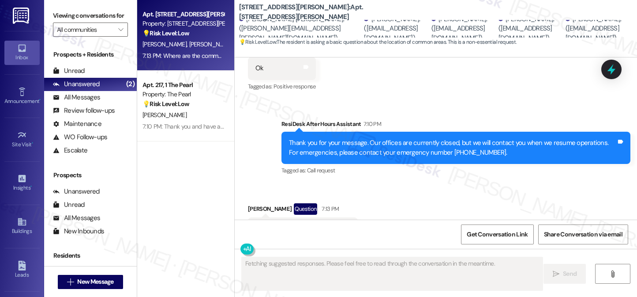
scroll to position [7529, 0]
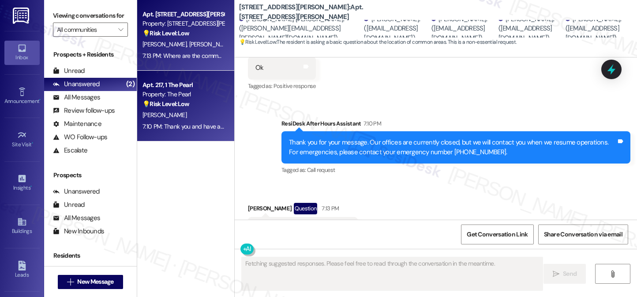
click at [188, 119] on div "D. Cole" at bounding box center [183, 114] width 83 height 11
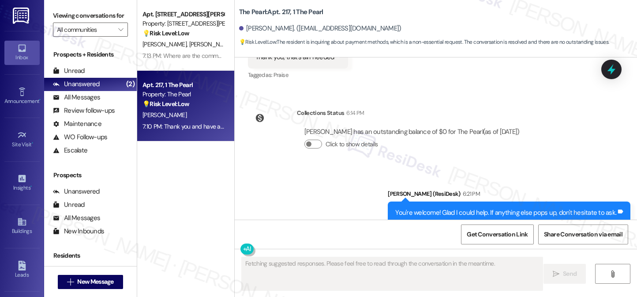
scroll to position [10853, 0]
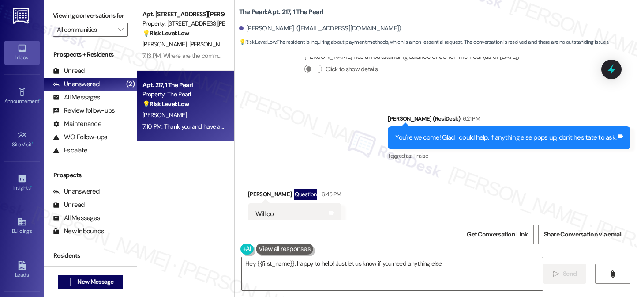
type textarea "Hey {{first_name}}, happy to help! Just let us know if you need anything else!"
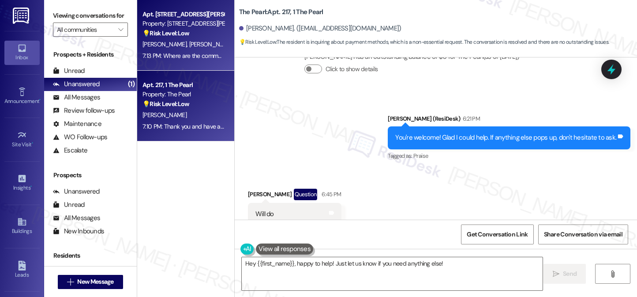
click at [205, 58] on div "7:13 PM: Where are the common areas? 7:13 PM: Where are the common areas?" at bounding box center [193, 56] width 101 height 8
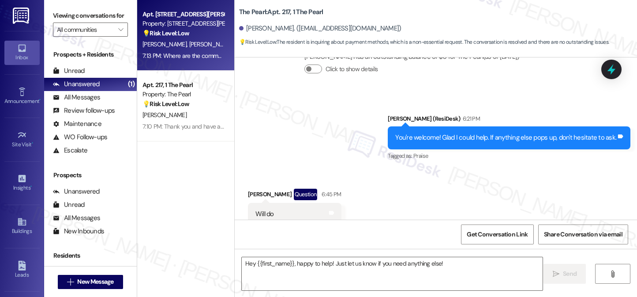
type textarea "Fetching suggested responses. Please feel free to read through the conversation…"
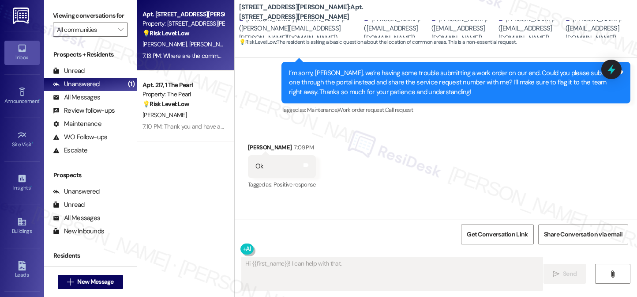
scroll to position [7308, 0]
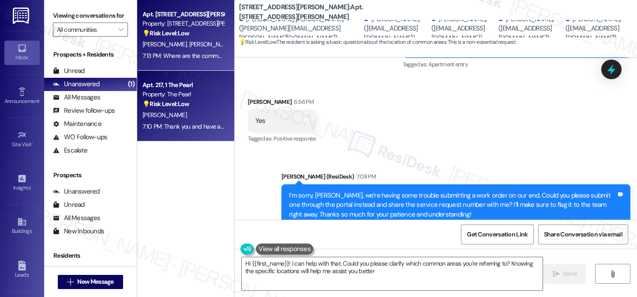
type textarea "Hi {{first_name}}! I can help with that. Could you please clarify which common …"
click at [194, 106] on div "💡 Risk Level: Low The resident is inquiring about payment methods, which is a n…" at bounding box center [184, 103] width 82 height 9
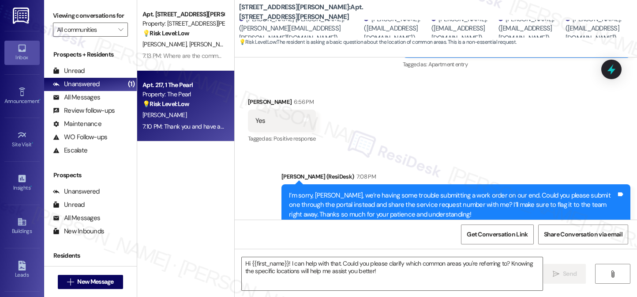
type textarea "Fetching suggested responses. Please feel free to read through the conversation…"
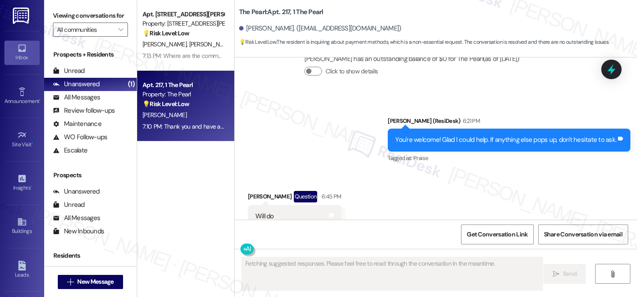
scroll to position [10853, 0]
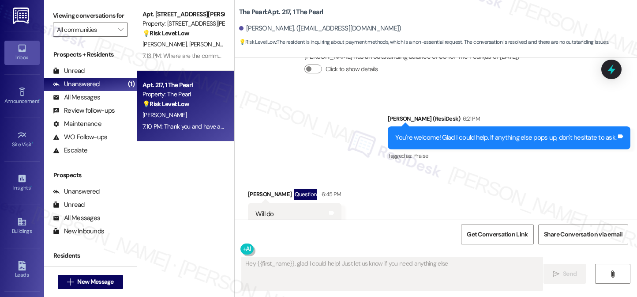
type textarea "Hey {{first_name}}, glad I could help! Just let us know if you need anything el…"
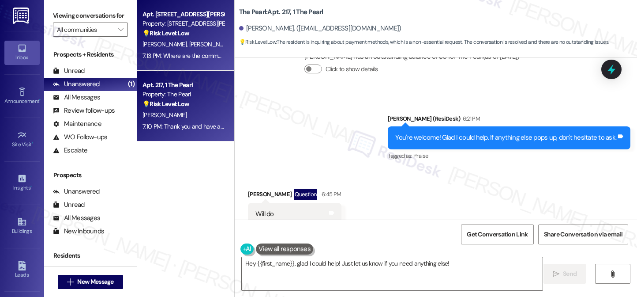
click at [198, 47] on span "J. Lindberg" at bounding box center [212, 44] width 47 height 8
click at [175, 105] on strong "💡 Risk Level: Low" at bounding box center [166, 104] width 47 height 8
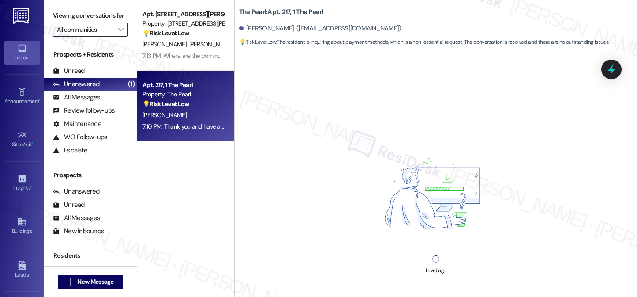
click at [100, 37] on input "All communities" at bounding box center [85, 30] width 57 height 14
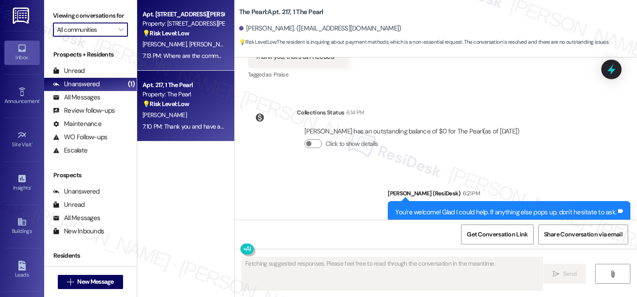
scroll to position [10778, 0]
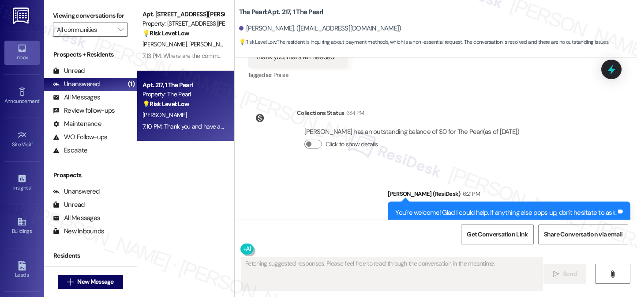
click at [346, 169] on div "Sent via SMS Sarah (ResiDesk) 6:21 PM You're welcome! Glad I could help. If any…" at bounding box center [436, 206] width 402 height 75
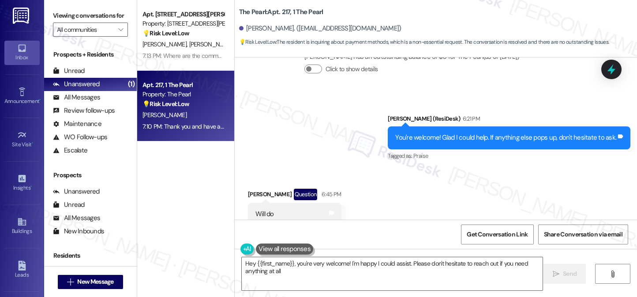
type textarea "Hey {{first_name}}, you're very welcome! I'm happy I could assist. Please don't…"
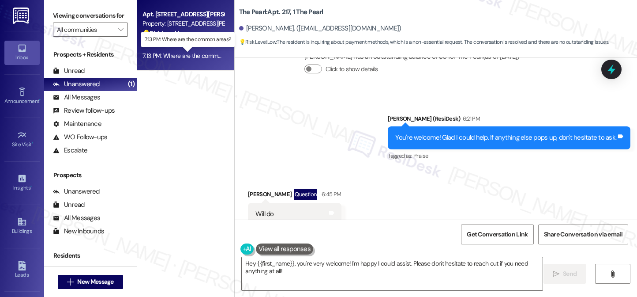
click at [162, 57] on div "7:13 PM: Where are the common areas? 7:13 PM: Where are the common areas?" at bounding box center [193, 56] width 101 height 8
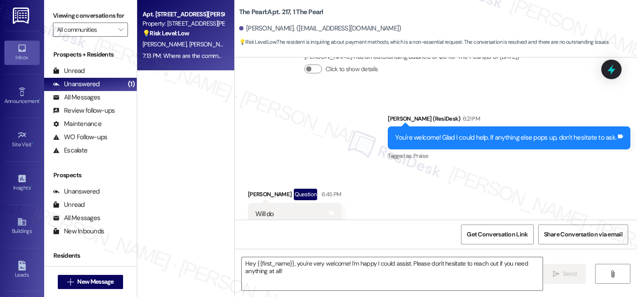
type textarea "Fetching suggested responses. Please feel free to read through the conversation…"
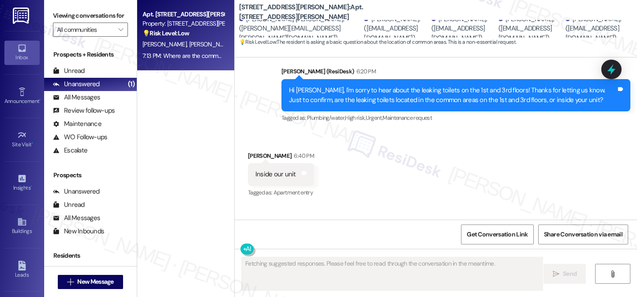
scroll to position [7528, 0]
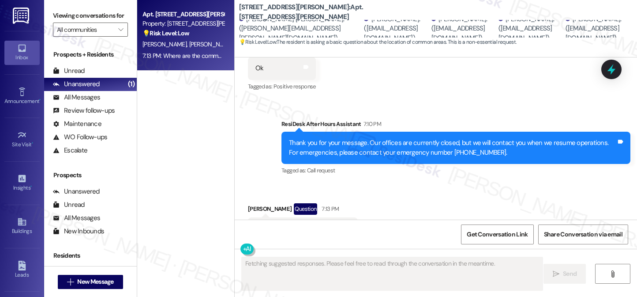
click at [290, 224] on div "Where are the common areas?" at bounding box center [300, 228] width 88 height 9
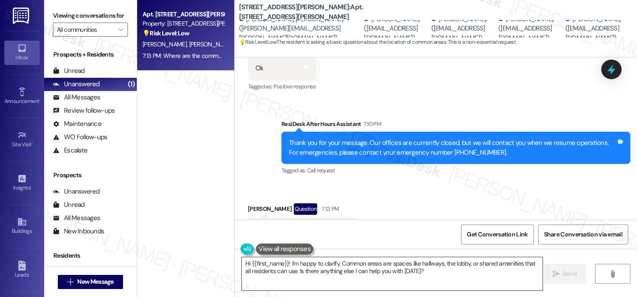
click at [340, 263] on textarea "Hi {{first_name}}! I'm happy to clarify. Common areas are spaces like hallways,…" at bounding box center [392, 273] width 301 height 33
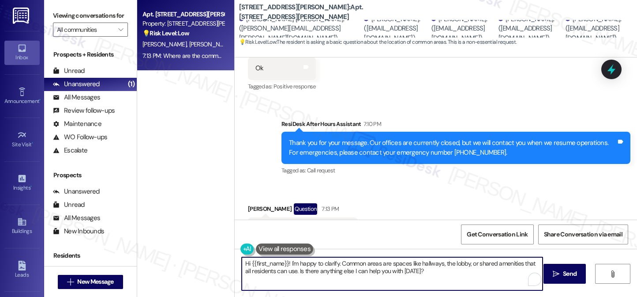
click at [340, 263] on textarea "Hi {{first_name}}! I'm happy to clarify. Common areas are spaces like hallways,…" at bounding box center [392, 273] width 301 height 33
click at [448, 203] on div "Received via SMS Marciano Fontanarosa Question 7:13 PM Where are the common are…" at bounding box center [436, 221] width 402 height 76
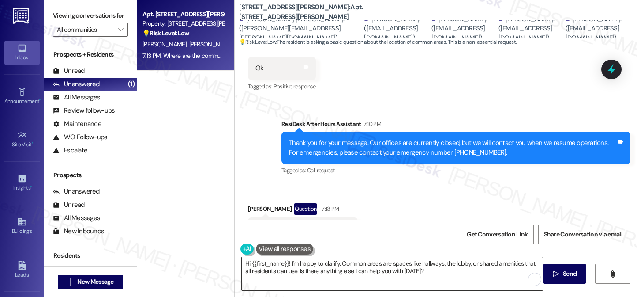
click at [310, 264] on textarea "Hi {{first_name}}! I'm happy to clarify. Common areas are spaces like hallways,…" at bounding box center [392, 273] width 301 height 33
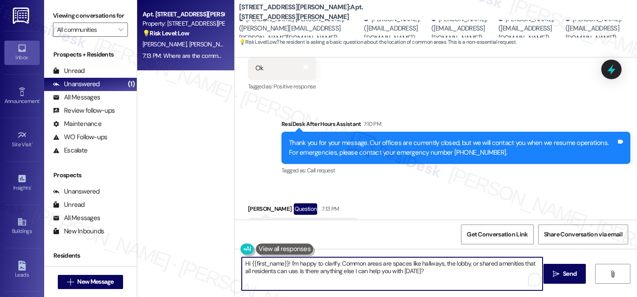
click at [310, 264] on textarea "Hi {{first_name}}! I'm happy to clarify. Common areas are spaces like hallways,…" at bounding box center [392, 273] width 301 height 33
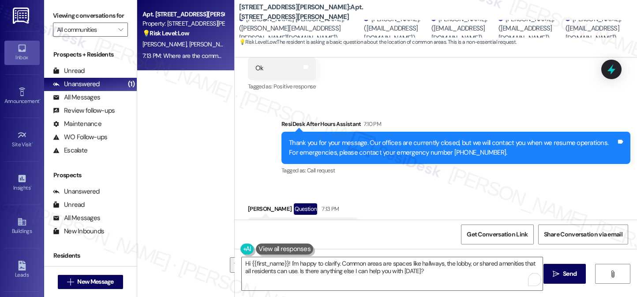
click at [375, 217] on div "Received via SMS Marciano Fontanarosa Question 7:13 PM Where are the common are…" at bounding box center [436, 221] width 402 height 76
click at [268, 224] on div "Where are the common areas?" at bounding box center [300, 228] width 88 height 9
drag, startPoint x: 235, startPoint y: 12, endPoint x: 286, endPoint y: 11, distance: 51.6
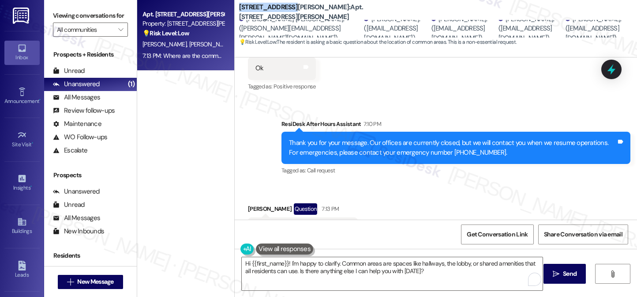
click at [286, 11] on b "2245 NW Harrison: Apt. 104, 1 2245 NW Harrison" at bounding box center [327, 12] width 177 height 19
click at [64, 17] on label "Viewing conversations for" at bounding box center [90, 16] width 75 height 14
click at [59, 12] on label "Viewing conversations for" at bounding box center [90, 16] width 75 height 14
click at [334, 259] on textarea "Hi {{first_name}}! I'm happy to clarify. Common areas are spaces like hallways,…" at bounding box center [392, 273] width 301 height 33
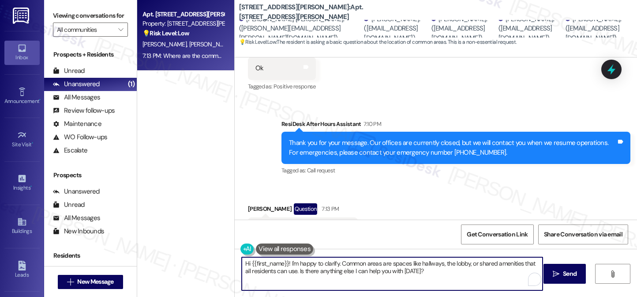
click at [335, 259] on textarea "Hi {{first_name}}! I'm happy to clarify. Common areas are spaces like hallways,…" at bounding box center [392, 273] width 301 height 33
click at [377, 263] on textarea "Hi {{first_name}}! I'm happy to clarify. Common areas are spaces like hallways,…" at bounding box center [392, 273] width 301 height 33
drag, startPoint x: 435, startPoint y: 270, endPoint x: 287, endPoint y: 266, distance: 147.9
click at [287, 266] on textarea "Hi {{first_name}}! I'm happy to clarify. Common areas are spaces like hallways,…" at bounding box center [392, 273] width 301 height 33
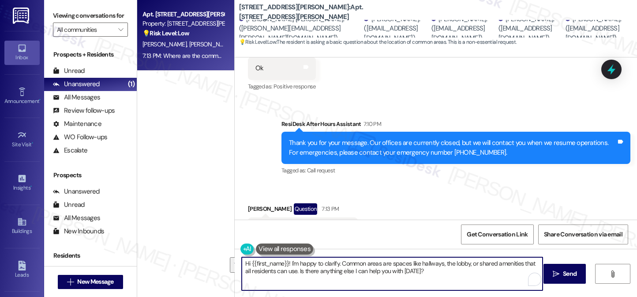
click at [284, 264] on textarea "Hi {{first_name}}! I'm happy to clarify. Common areas are spaces like hallways,…" at bounding box center [392, 273] width 301 height 33
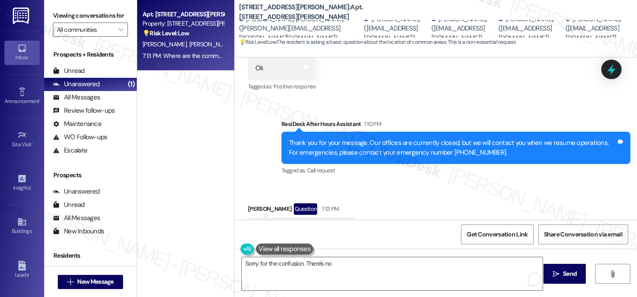
click at [58, 19] on label "Viewing conversations for" at bounding box center [90, 16] width 75 height 14
click at [345, 265] on textarea "Sorry for the confusion. There's no" at bounding box center [392, 273] width 301 height 33
click at [69, 23] on label "Viewing conversations for" at bounding box center [90, 16] width 75 height 14
click at [60, 19] on label "Viewing conversations for" at bounding box center [90, 16] width 75 height 14
click at [425, 265] on textarea "Sorry for the confusion. I believe there's no common bathroom" at bounding box center [392, 273] width 301 height 33
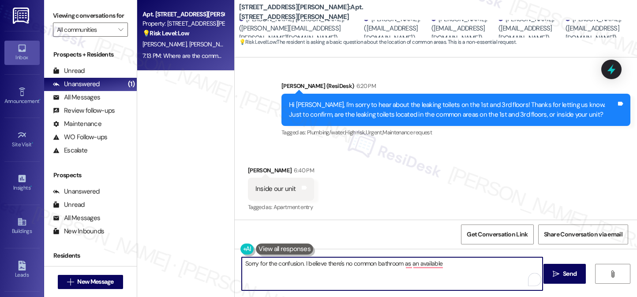
scroll to position [7043, 0]
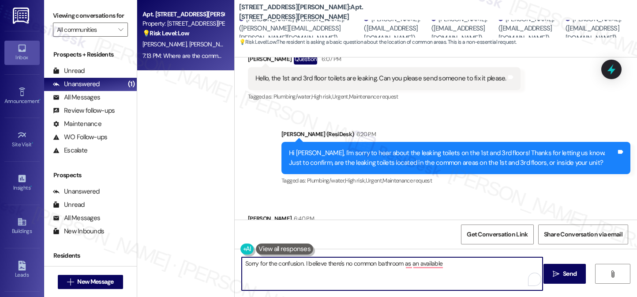
drag, startPoint x: 454, startPoint y: 267, endPoint x: 439, endPoint y: 273, distance: 15.8
click at [439, 273] on textarea "Sorry for the confusion. I believe there's no common bathroom as an available" at bounding box center [392, 273] width 301 height 33
drag, startPoint x: 465, startPoint y: 263, endPoint x: 401, endPoint y: 265, distance: 64.0
click at [401, 265] on textarea "Sorry for the confusion. I believe there's no common bathroom as an available a…" at bounding box center [392, 273] width 301 height 33
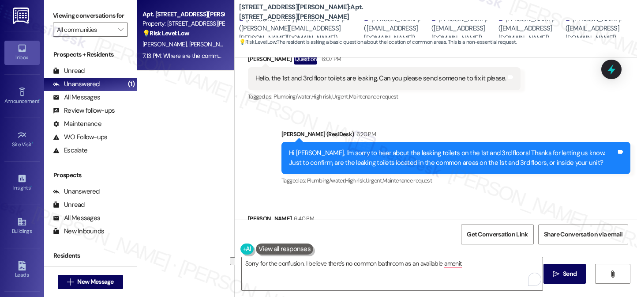
click at [68, 19] on label "Viewing conversations for" at bounding box center [90, 16] width 75 height 14
click at [270, 232] on div "Inside our unit" at bounding box center [276, 236] width 41 height 9
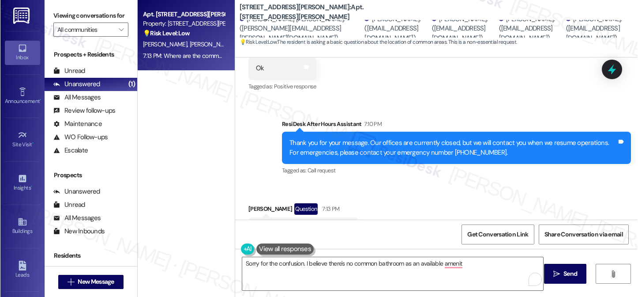
scroll to position [7529, 0]
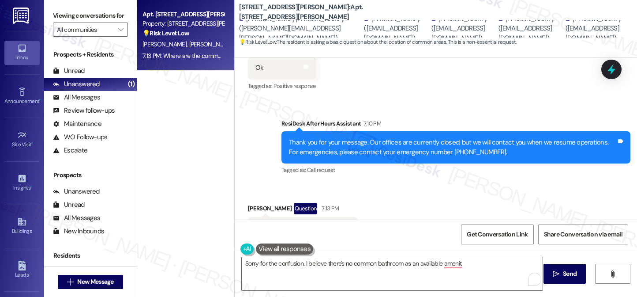
click at [290, 223] on div "Where are the common areas?" at bounding box center [300, 227] width 88 height 9
copy div "Where are the common areas? Tags and notes"
drag, startPoint x: 235, startPoint y: 10, endPoint x: 286, endPoint y: 7, distance: 51.8
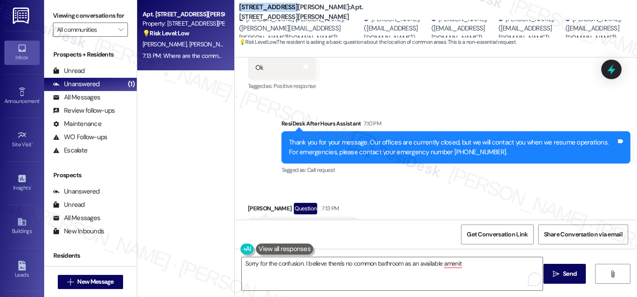
click at [286, 7] on div "2245 NW Harrison: Apt. 104, 1 2245 NW Harrison" at bounding box center [327, 12] width 177 height 11
copy b "2245 NW Harrison"
click at [65, 23] on label "Viewing conversations for" at bounding box center [90, 16] width 75 height 14
click at [70, 21] on label "Viewing conversations for" at bounding box center [90, 16] width 75 height 14
click at [319, 263] on textarea "Sorry for the confusion. I believe there's no common bathroom as an available a…" at bounding box center [393, 273] width 302 height 33
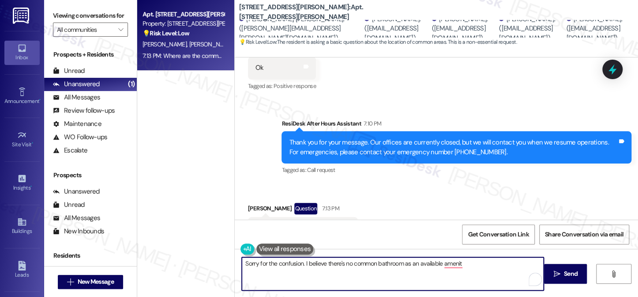
click at [319, 263] on textarea "Sorry for the confusion. I believe there's no common bathroom as an available a…" at bounding box center [393, 273] width 302 height 33
click at [372, 268] on textarea "Sorry for the confusion. I believe there's no common bathroom as an available a…" at bounding box center [393, 273] width 302 height 33
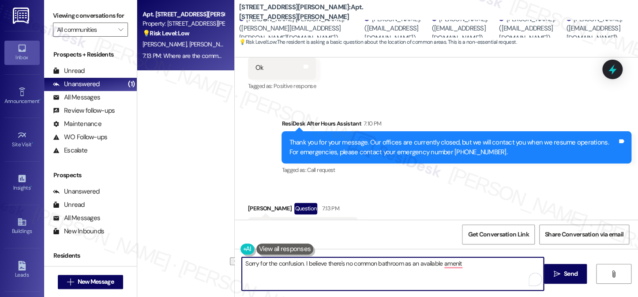
click at [474, 264] on textarea "Sorry for the confusion. I believe there's no common bathroom as an available a…" at bounding box center [393, 273] width 302 height 33
drag, startPoint x: 474, startPoint y: 264, endPoint x: 238, endPoint y: 271, distance: 236.2
click at [242, 271] on textarea "Sorry for the confusion. I believe there's no common bathroom as an available a…" at bounding box center [393, 273] width 302 height 33
type textarea "I have to confirm that with the site team if there's any. By the wa"
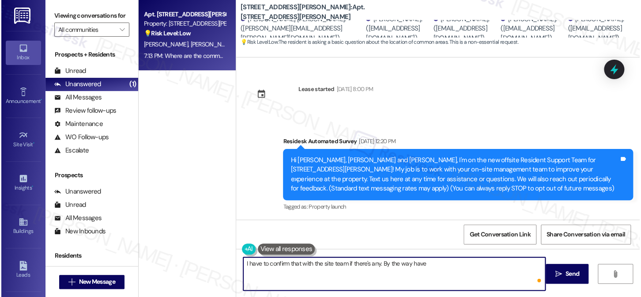
scroll to position [7529, 0]
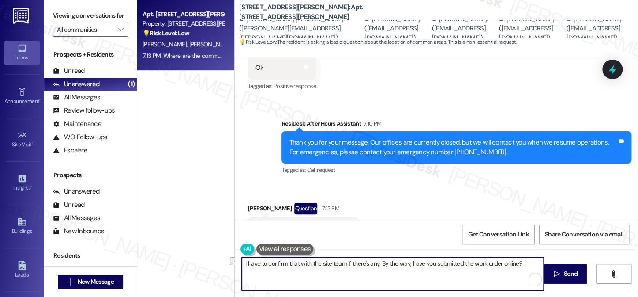
click at [365, 260] on textarea "I have to confirm that with the site team if there's any. By the way, have you …" at bounding box center [393, 273] width 302 height 33
click at [498, 262] on textarea "I have to confirm that with the site team if there's any. By the way, have you …" at bounding box center [393, 273] width 302 height 33
click at [500, 263] on textarea "I have to confirm that with the site team if there's any. By the way, have you …" at bounding box center [393, 273] width 302 height 33
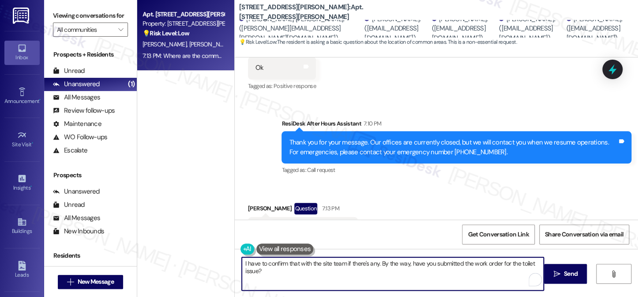
drag, startPoint x: 409, startPoint y: 263, endPoint x: 423, endPoint y: 265, distance: 13.7
click at [419, 265] on textarea "I have to confirm that with the site team if there's any. By the way, have you …" at bounding box center [393, 273] width 302 height 33
drag, startPoint x: 411, startPoint y: 272, endPoint x: 408, endPoint y: 262, distance: 10.2
click at [408, 262] on textarea "I have to confirm that with the site team if there's any. By the way, have you …" at bounding box center [393, 273] width 302 height 33
type textarea "I have to confirm that with the site team if there's any. By the way, can you p…"
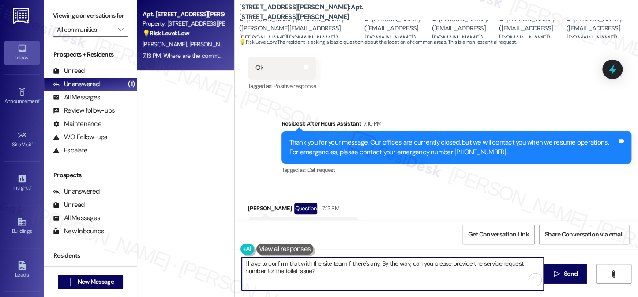
click at [411, 264] on textarea "I have to confirm that with the site team if there's any. By the way, can you p…" at bounding box center [393, 273] width 302 height 33
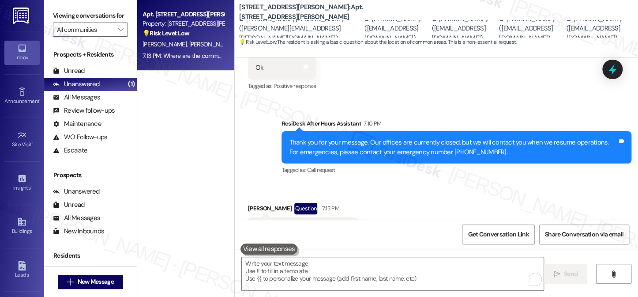
click at [67, 7] on div "Viewing conversations for All communities " at bounding box center [90, 22] width 93 height 45
click at [54, 23] on label "Viewing conversations for" at bounding box center [90, 16] width 75 height 14
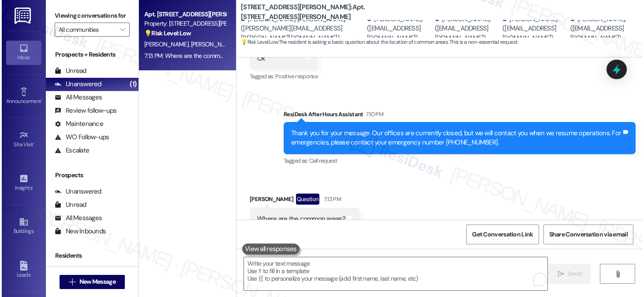
scroll to position [7519, 0]
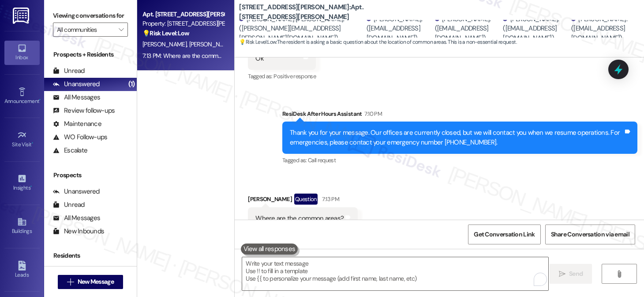
drag, startPoint x: 52, startPoint y: 10, endPoint x: 73, endPoint y: 25, distance: 26.3
click at [52, 10] on div "Viewing conversations for All communities " at bounding box center [90, 22] width 93 height 45
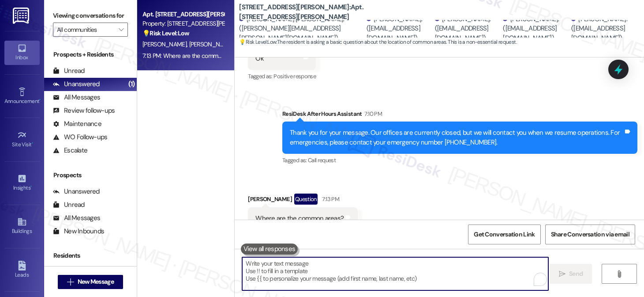
click at [312, 265] on textarea "To enrich screen reader interactions, please activate Accessibility in Grammarl…" at bounding box center [395, 273] width 306 height 33
paste textarea "I’ll check with the site team to confirm if there are any. By the way, could yo…"
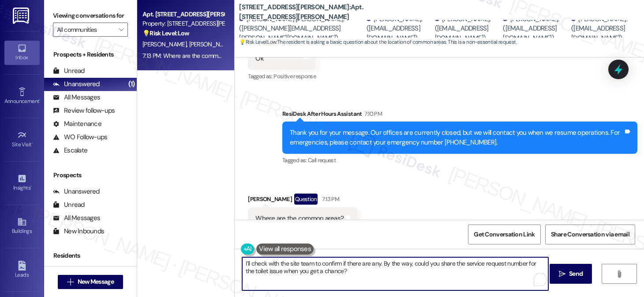
click at [386, 262] on textarea "I’ll check with the site team to confirm if there are any. By the way, could yo…" at bounding box center [395, 273] width 306 height 33
click at [468, 273] on textarea "I’ll check with the site team to confirm if there are any. By the way, could yo…" at bounding box center [395, 273] width 306 height 33
click at [410, 263] on textarea "I’ll check with the site team to confirm if there are any. By the way, could yo…" at bounding box center [395, 273] width 306 height 33
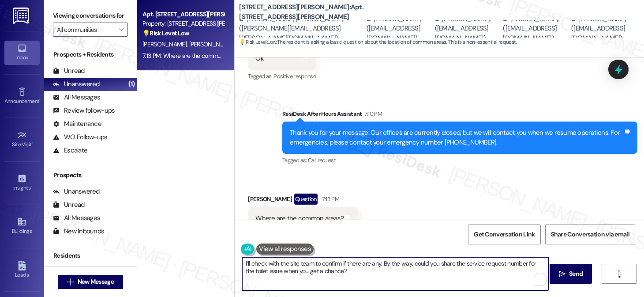
click at [409, 264] on textarea "I’ll check with the site team to confirm if there are any. By the way, could yo…" at bounding box center [395, 273] width 306 height 33
click at [413, 263] on textarea "I’ll check with the site team to confirm if there are any. By the way, could yo…" at bounding box center [395, 273] width 306 height 33
click at [412, 263] on textarea "I’ll check with the site team to confirm if there are any. By the way, could yo…" at bounding box center [395, 273] width 306 height 33
click at [348, 269] on textarea "I’ll check with the site team to confirm if there are any. By the way, can you …" at bounding box center [395, 273] width 306 height 33
click at [402, 266] on textarea "I’ll check with the site team to confirm if there are any. By the way, can you …" at bounding box center [395, 273] width 306 height 33
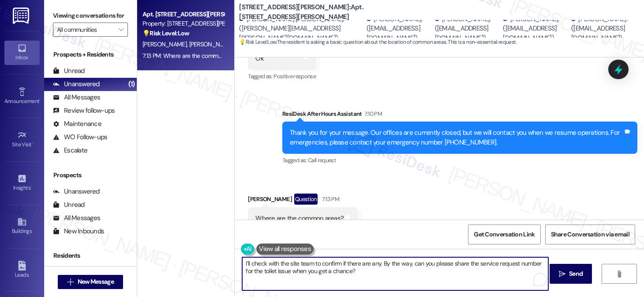
click at [402, 266] on textarea "I’ll check with the site team to confirm if there are any. By the way, can you …" at bounding box center [395, 273] width 306 height 33
click at [426, 264] on textarea "I’ll check with the site team to confirm if there are any. By the way, can you …" at bounding box center [395, 273] width 306 height 33
click at [406, 262] on textarea "I’ll check with the site team to confirm if there are any. By the way, can you …" at bounding box center [395, 273] width 306 height 33
click at [408, 262] on textarea "I’ll check with the site team to confirm if there are any. By the way, can you …" at bounding box center [395, 273] width 306 height 33
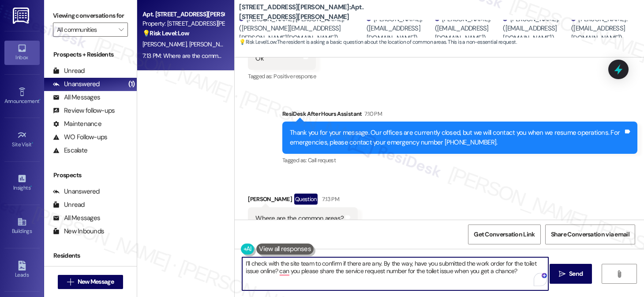
click at [452, 259] on textarea "I’ll check with the site team to confirm if there are any. By the way, have you…" at bounding box center [395, 273] width 306 height 33
drag, startPoint x: 272, startPoint y: 268, endPoint x: 295, endPoint y: 267, distance: 23.4
click at [295, 267] on textarea "I’ll check with the site team to confirm if there are any. By the way, have you…" at bounding box center [395, 273] width 306 height 33
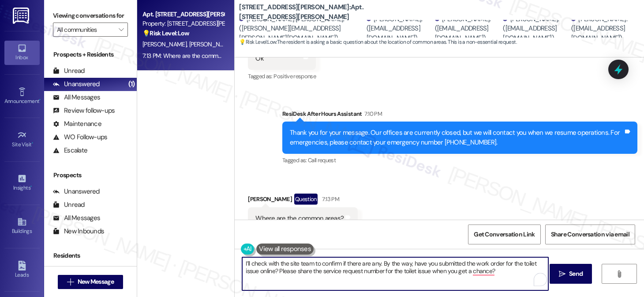
click at [295, 271] on textarea "I’ll check with the site team to confirm if there are any. By the way, have you…" at bounding box center [395, 273] width 306 height 33
click at [400, 264] on textarea "I’ll check with the site team to confirm if there are any. By the way, have you…" at bounding box center [395, 273] width 306 height 33
click at [401, 264] on textarea "I’ll check with the site team to confirm if there are any. By the way, have you…" at bounding box center [395, 273] width 306 height 33
click at [522, 271] on textarea "I’ll check with the site team to confirm if there are any. By the way, have you…" at bounding box center [395, 273] width 306 height 33
click at [393, 268] on textarea "I’ll check with the site team to confirm if there are any. By the way, have you…" at bounding box center [395, 273] width 306 height 33
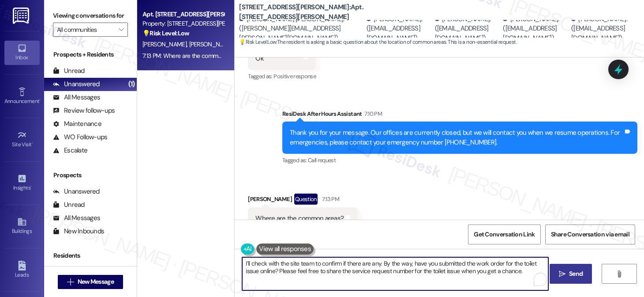
type textarea "I’ll check with the site team to confirm if there are any. By the way, have you…"
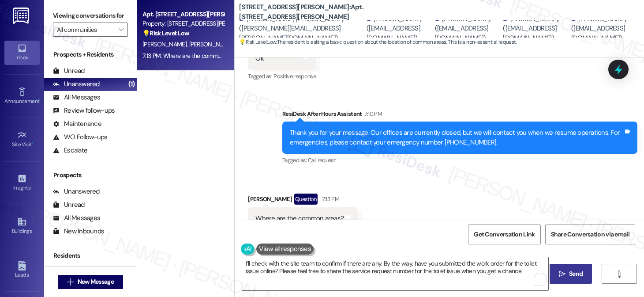
click at [565, 272] on span " Send" at bounding box center [571, 273] width 28 height 9
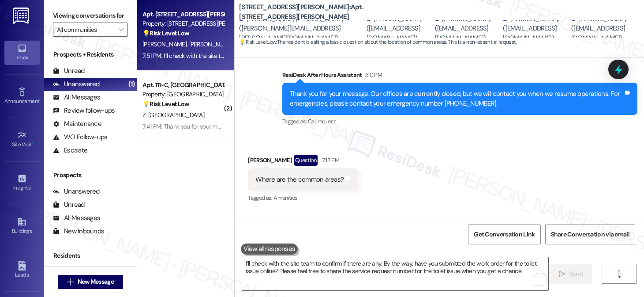
scroll to position [7590, 0]
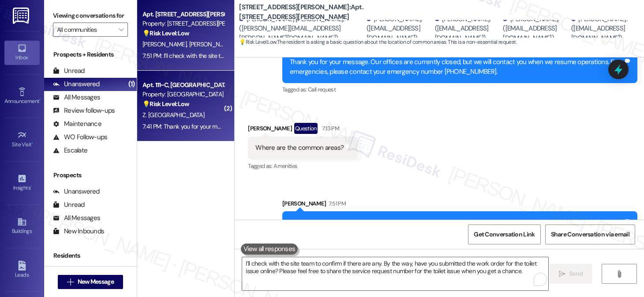
click at [198, 132] on div "7:41 PM: Thank you for your message. Our offices are currently closed, but we w…" at bounding box center [183, 126] width 83 height 11
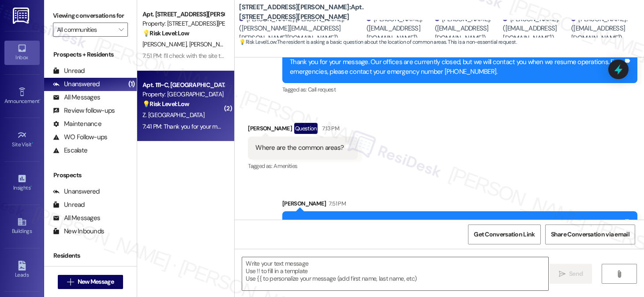
type textarea "Fetching suggested responses. Please feel free to read through the conversation…"
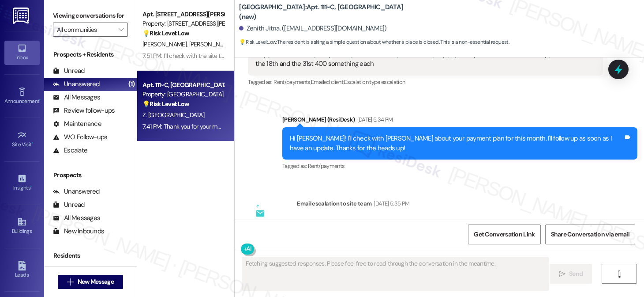
scroll to position [14042, 0]
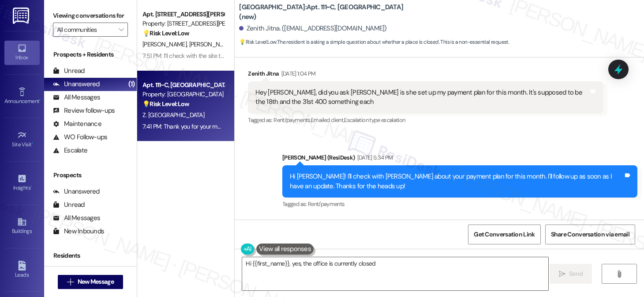
scroll to position [13909, 0]
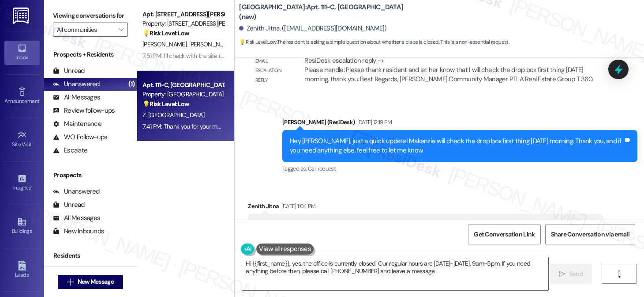
type textarea "Hi {{first_name}}, yes, the office is currently closed. Our regular hours are M…"
drag, startPoint x: 365, startPoint y: 173, endPoint x: 402, endPoint y: 172, distance: 37.1
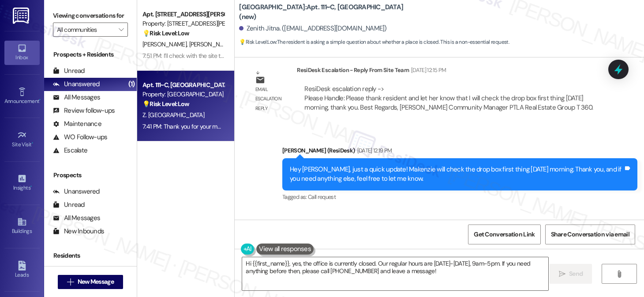
scroll to position [13865, 0]
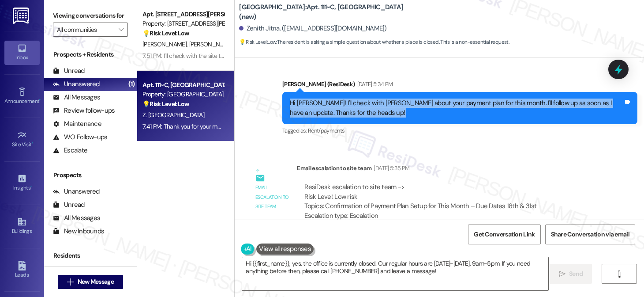
scroll to position [14130, 0]
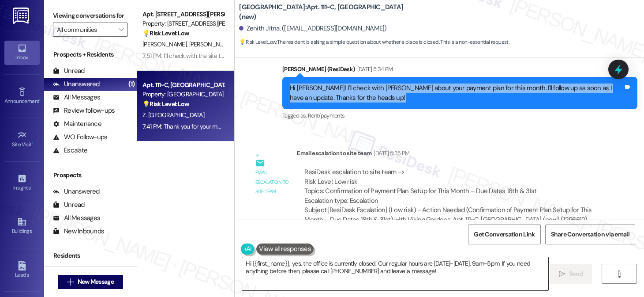
click at [324, 269] on textarea "Hi {{first_name}}, yes, the office is currently closed. Our regular hours are M…" at bounding box center [395, 273] width 306 height 33
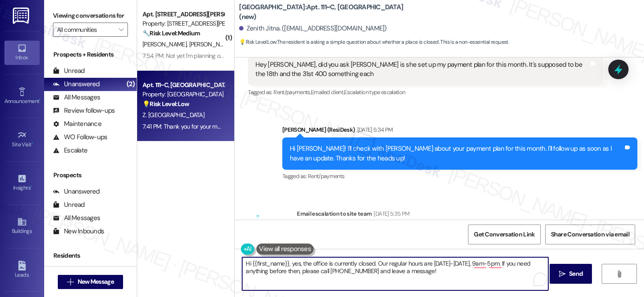
scroll to position [14086, 0]
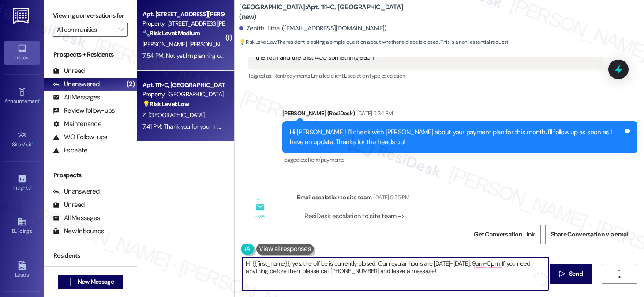
click at [213, 49] on div "M. Fontanarosa J. Lindberg D. Kang I. Hwee C. Villareal" at bounding box center [183, 44] width 83 height 11
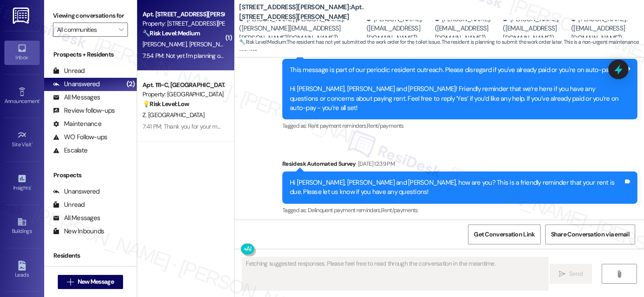
scroll to position [7673, 0]
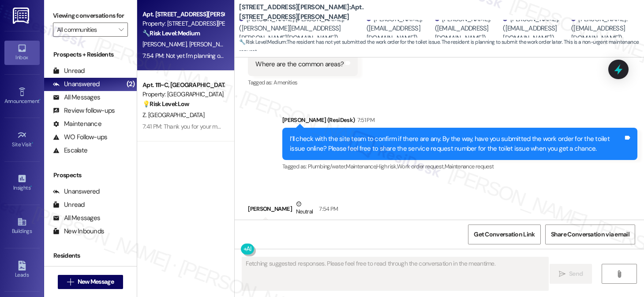
click at [346, 227] on div "Not yet I'm planning on doing it when I get back" at bounding box center [321, 231] width 130 height 9
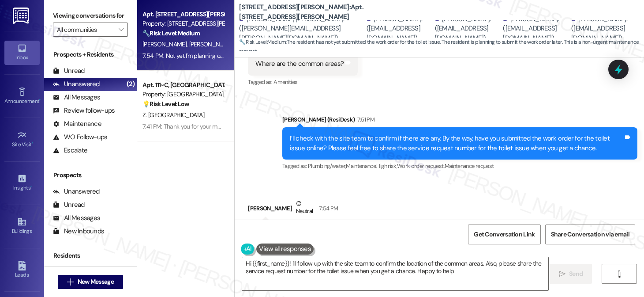
type textarea "Hi {{first_name}}! I'll follow up with the site team to confirm the location of…"
click at [610, 67] on div at bounding box center [618, 68] width 26 height 25
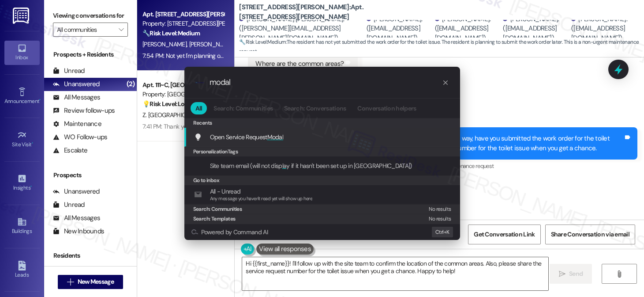
click at [275, 137] on span "Modal" at bounding box center [275, 137] width 16 height 8
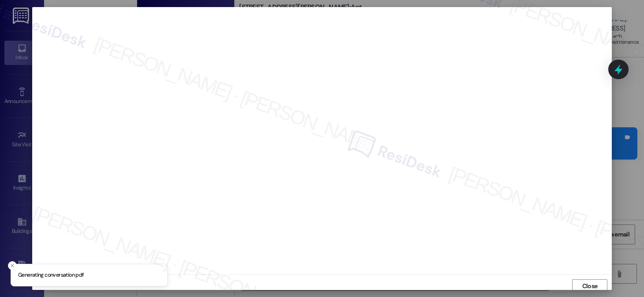
scroll to position [4, 0]
click at [589, 280] on span "Close" at bounding box center [589, 282] width 15 height 9
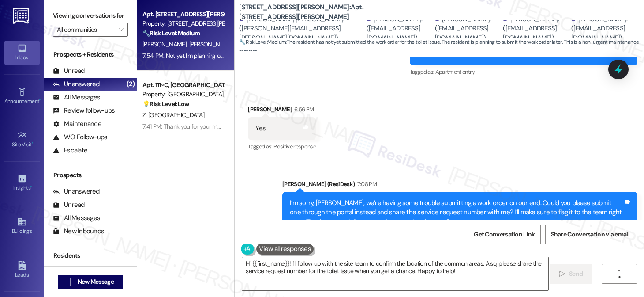
scroll to position [7277, 0]
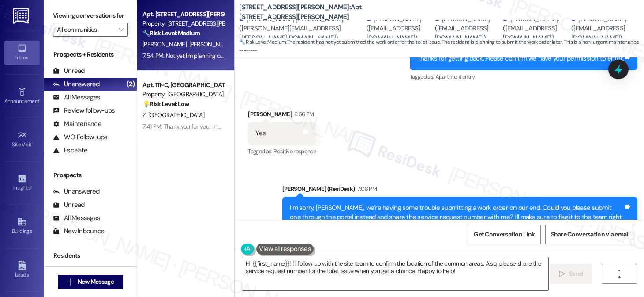
click at [393, 203] on div "I’m sorry, [PERSON_NAME], we’re having some trouble submitting a work order on …" at bounding box center [457, 217] width 334 height 28
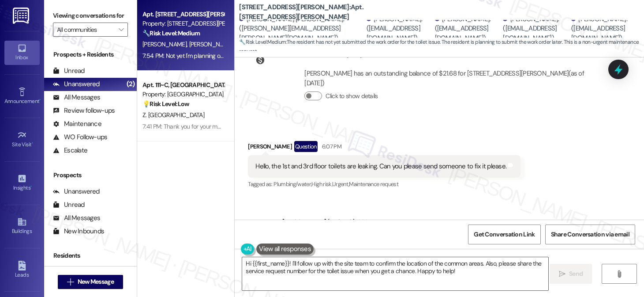
scroll to position [6924, 0]
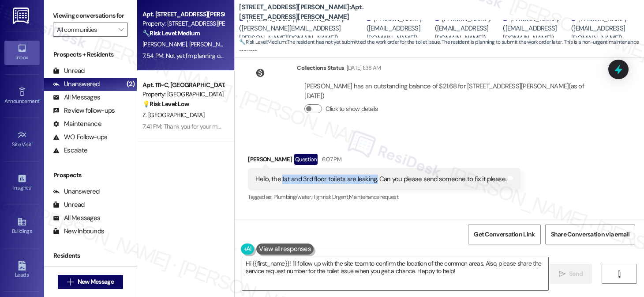
drag, startPoint x: 277, startPoint y: 148, endPoint x: 370, endPoint y: 147, distance: 93.1
click at [370, 174] on div "Hello, the 1st and 3rd floor toilets are leaking. Can you please send someone t…" at bounding box center [381, 178] width 251 height 9
copy div "1st and 3rd floor toilets are leaking."
click at [65, 21] on label "Viewing conversations for" at bounding box center [90, 16] width 75 height 14
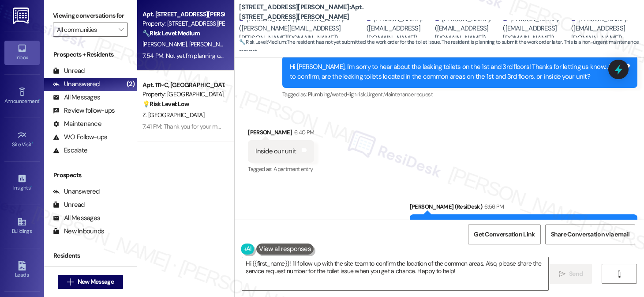
scroll to position [7144, 0]
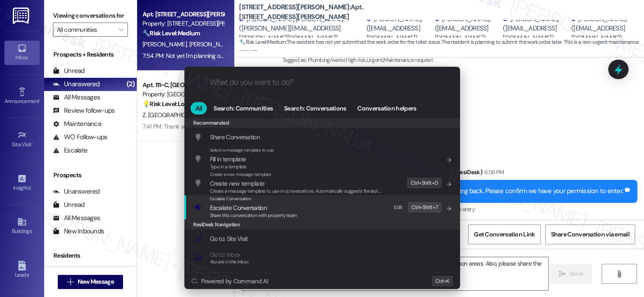
click at [302, 204] on div "Escalate Conversation Escalate Conversation Share this conversation with proper…" at bounding box center [323, 207] width 258 height 24
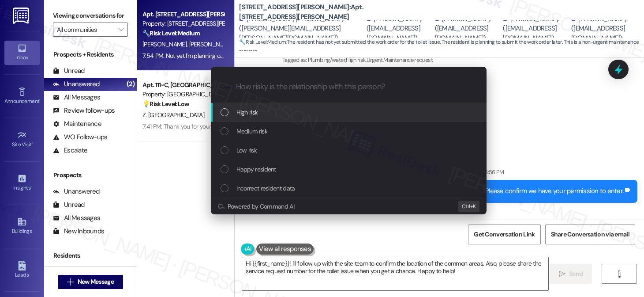
click at [516, 131] on div "Escalate Conversation How risky is the relationship with this person? Topics (e…" at bounding box center [322, 148] width 644 height 297
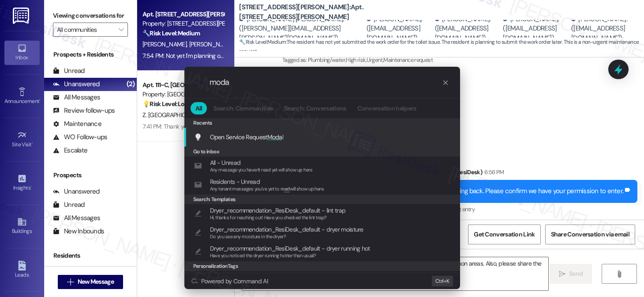
click at [275, 134] on span "Moda" at bounding box center [274, 137] width 15 height 8
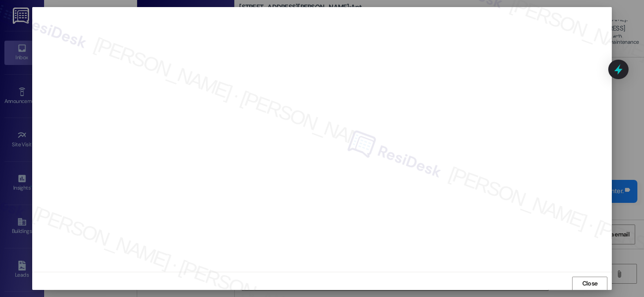
scroll to position [0, 0]
click at [598, 285] on button "Close" at bounding box center [589, 286] width 35 height 14
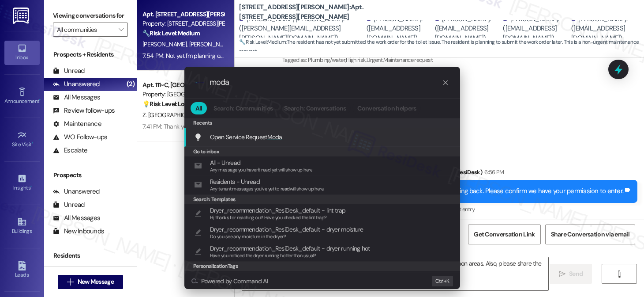
type input "moda"
click at [272, 134] on span "Moda" at bounding box center [274, 137] width 15 height 8
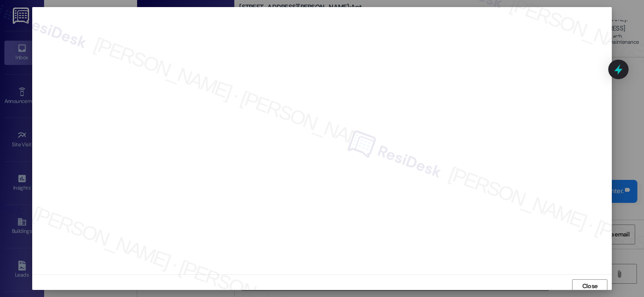
scroll to position [4, 0]
click at [586, 282] on span "Close" at bounding box center [589, 282] width 15 height 9
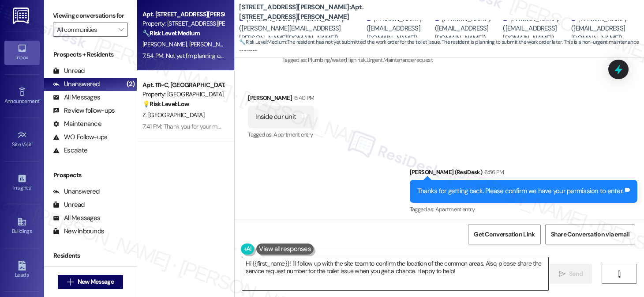
click at [413, 268] on textarea "Hi {{first_name}}! I'll follow up with the site team to confirm the location of…" at bounding box center [395, 273] width 306 height 33
click at [68, 15] on label "Viewing conversations for" at bounding box center [90, 16] width 75 height 14
click at [386, 269] on textarea "Hi {{first_name}}! I'll follow up with the site team to confirm the location of…" at bounding box center [395, 273] width 306 height 33
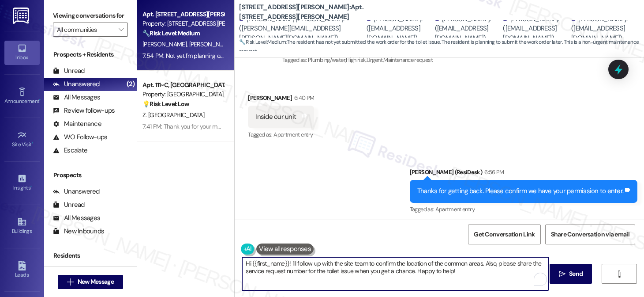
click at [386, 269] on textarea "Hi {{first_name}}! I'll follow up with the site team to confirm the location of…" at bounding box center [395, 273] width 306 height 33
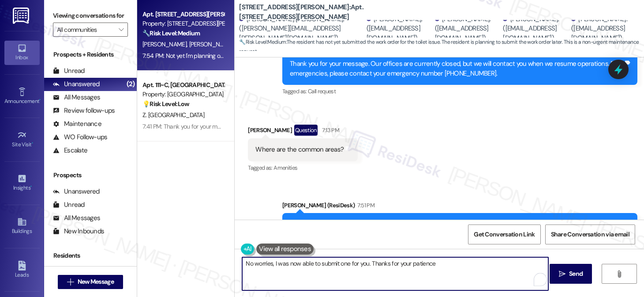
scroll to position [7674, 0]
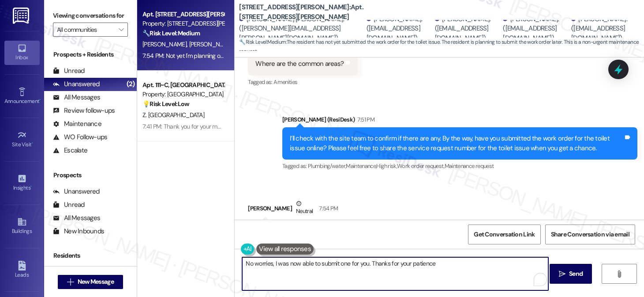
click at [312, 227] on div "Not yet I'm planning on doing it when I get back" at bounding box center [321, 231] width 130 height 9
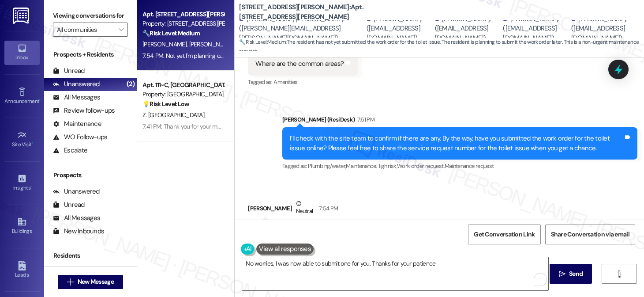
click at [312, 227] on div "Not yet I'm planning on doing it when I get back" at bounding box center [321, 231] width 130 height 9
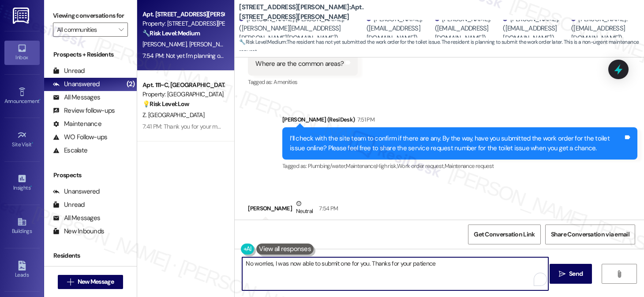
drag, startPoint x: 298, startPoint y: 265, endPoint x: 334, endPoint y: 265, distance: 35.3
click at [334, 265] on textarea "No worries, I was now able to submit one for you. Thanks for your patience" at bounding box center [395, 273] width 306 height 33
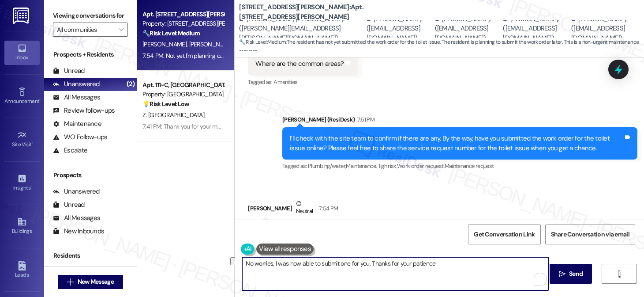
click at [364, 263] on textarea "No worries, I was now able to submit one for you. Thanks for your patience" at bounding box center [395, 273] width 306 height 33
drag, startPoint x: 364, startPoint y: 263, endPoint x: 369, endPoint y: 262, distance: 5.8
click at [364, 263] on textarea "No worries, I was now able to submit one for you. Thanks for your patience" at bounding box center [395, 273] width 306 height 33
click at [436, 260] on textarea "No worries, I was now able to submit one for you. Thanks for your patience" at bounding box center [395, 273] width 306 height 33
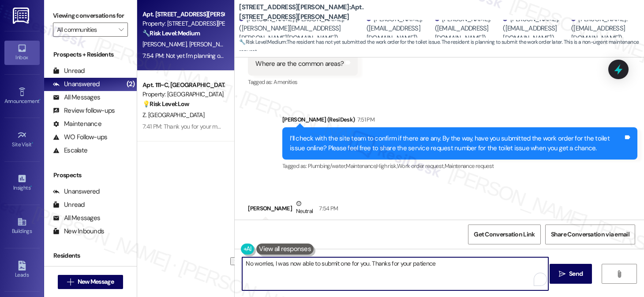
drag, startPoint x: 442, startPoint y: 261, endPoint x: 367, endPoint y: 263, distance: 75.0
click at [367, 263] on textarea "No worries, I was now able to submit one for you. Thanks for your patience" at bounding box center [395, 273] width 306 height 33
click at [347, 263] on textarea "No worries, I was now able to submit one for you." at bounding box center [395, 273] width 306 height 33
drag, startPoint x: 344, startPoint y: 263, endPoint x: 351, endPoint y: 263, distance: 7.6
click at [344, 263] on textarea "No worries, I was now able to submit one for you." at bounding box center [395, 273] width 306 height 33
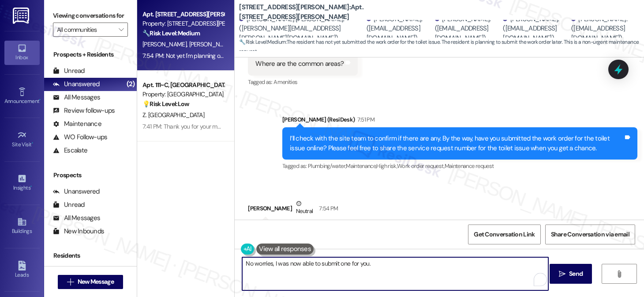
click at [375, 264] on textarea "No worries, I was now able to submit one for you." at bounding box center [395, 273] width 306 height 33
click at [471, 263] on textarea "No worries, I was now able to submit one for you. I'll go ahead and notify our …" at bounding box center [395, 273] width 306 height 33
click at [301, 269] on textarea "No worries, I was now able to submit one for you. I'll go ahead and notify our …" at bounding box center [395, 273] width 306 height 33
click at [289, 274] on textarea "No worries, I was now able to submit one for you. I'll go ahead and notify our …" at bounding box center [395, 273] width 306 height 33
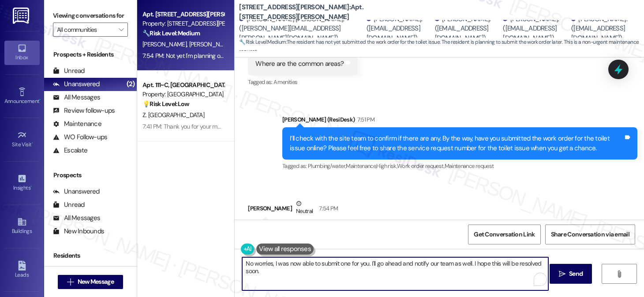
click at [466, 263] on textarea "No worries, I was now able to submit one for you. I'll go ahead and notify our …" at bounding box center [395, 273] width 306 height 33
click at [459, 273] on textarea "No worries, I was now able to submit one for you. I'll go ahead and notify our …" at bounding box center [395, 273] width 306 height 33
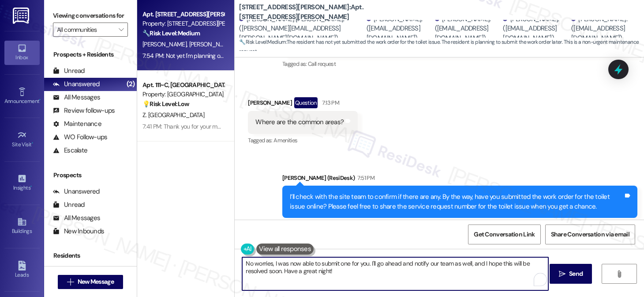
scroll to position [7541, 0]
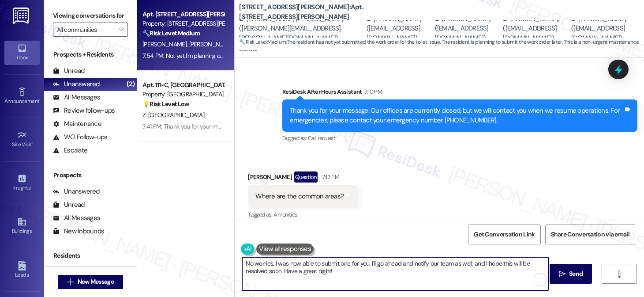
type textarea "No worries, I was now able to submit one for you. I'll go ahead and notify our …"
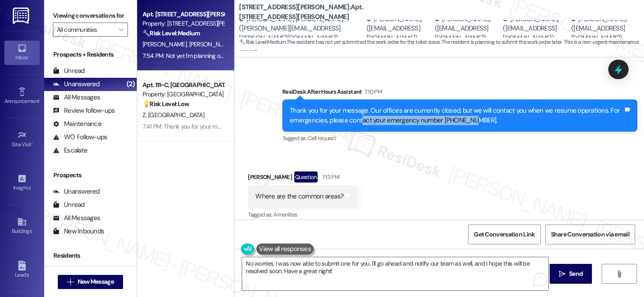
drag, startPoint x: 354, startPoint y: 86, endPoint x: 459, endPoint y: 88, distance: 105.0
click at [459, 106] on div "Thank you for your message. Our offices are currently closed, but we will conta…" at bounding box center [457, 115] width 334 height 19
click at [342, 271] on textarea "No worries, I was now able to submit one for you. I'll go ahead and notify our …" at bounding box center [395, 273] width 306 height 33
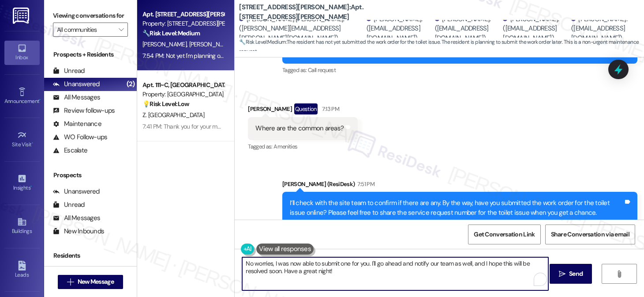
scroll to position [7674, 0]
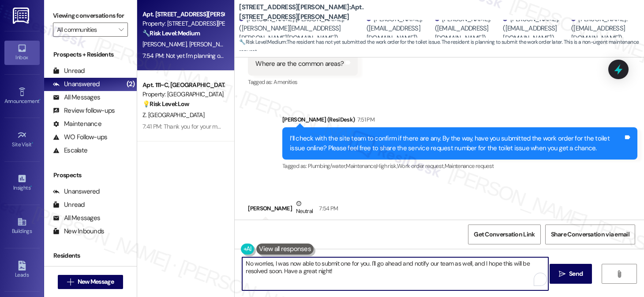
click at [433, 273] on textarea "No worries, I was now able to submit one for you. I'll go ahead and notify our …" at bounding box center [395, 273] width 306 height 33
click at [496, 266] on textarea "No worries, I was now able to submit one for you. I'll go ahead and notify our …" at bounding box center [395, 273] width 306 height 33
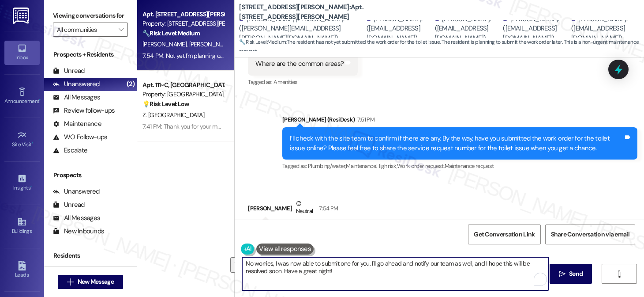
click at [496, 266] on textarea "No worries, I was now able to submit one for you. I'll go ahead and notify our …" at bounding box center [395, 273] width 306 height 33
click at [454, 266] on textarea "No worries, I was now able to submit one for you. I'll go ahead and notify our …" at bounding box center [395, 273] width 306 height 33
click at [451, 261] on textarea "No worries, I was now able to submit one for you. I'll go ahead and notify our …" at bounding box center [395, 273] width 306 height 33
click at [462, 261] on textarea "No worries, I was now able to submit one for you. I'll go ahead and notify our …" at bounding box center [395, 273] width 306 height 33
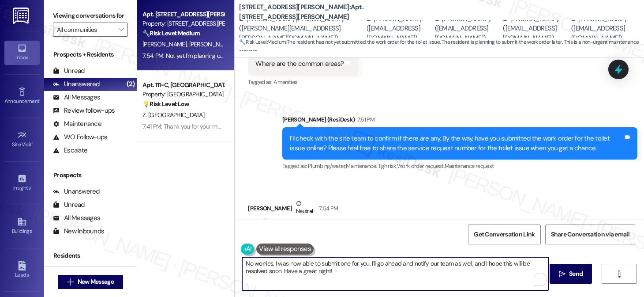
click at [462, 261] on textarea "No worries, I was now able to submit one for you. I'll go ahead and notify our …" at bounding box center [395, 273] width 306 height 33
click at [451, 277] on textarea "No worries, I was now able to submit one for you. I'll go ahead and notify our …" at bounding box center [395, 273] width 306 height 33
click at [560, 270] on icon "" at bounding box center [562, 273] width 7 height 7
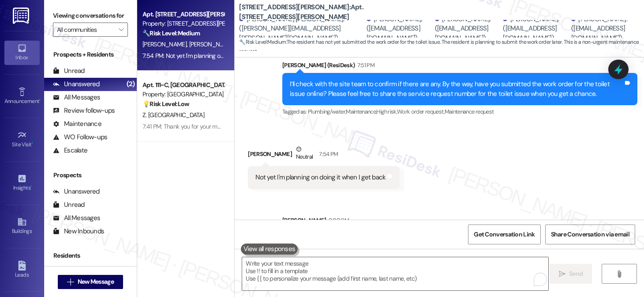
scroll to position [7745, 0]
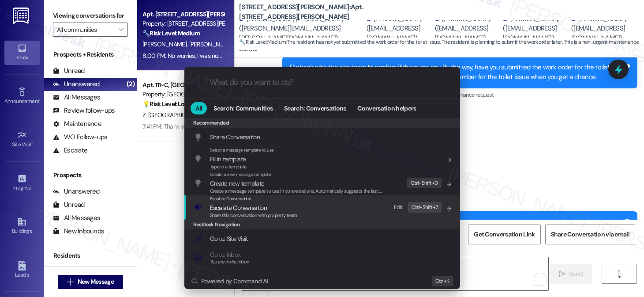
click at [293, 210] on span "Escalate Conversation" at bounding box center [253, 208] width 87 height 10
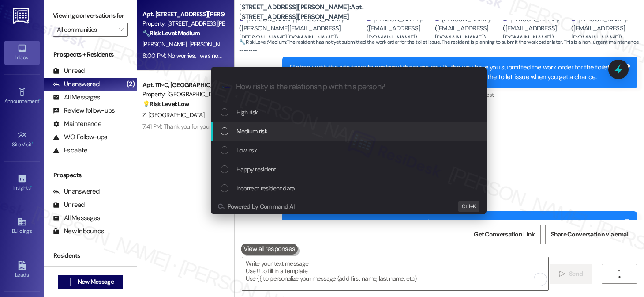
click at [259, 134] on span "Medium risk" at bounding box center [252, 131] width 31 height 10
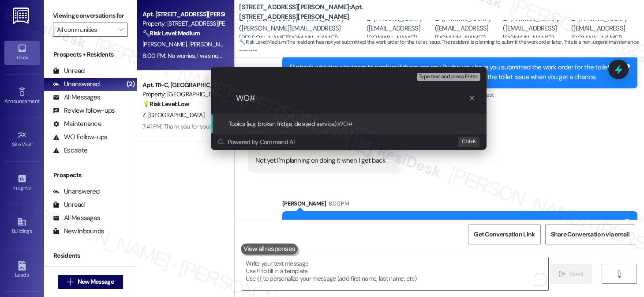
paste input "8478519"
type input "WO#8478519 filed by Residesk - Toilet Issue"
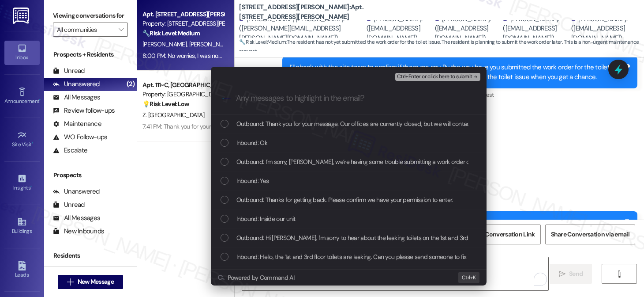
scroll to position [0, 0]
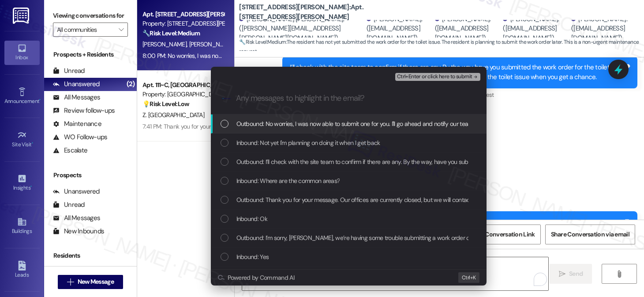
click at [553, 149] on div "Escalate Conversation Medium risk WO#8478519 filed by Residesk - Toilet Issue A…" at bounding box center [322, 148] width 644 height 297
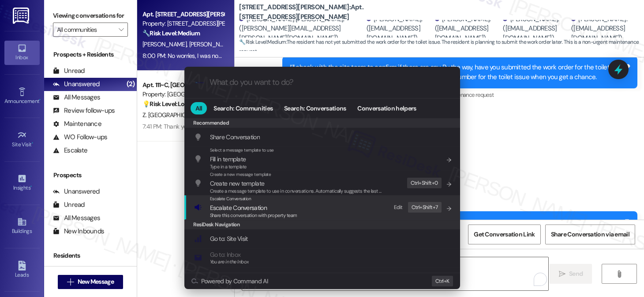
click at [307, 211] on div "Escalate Conversation Escalate Conversation Share this conversation with proper…" at bounding box center [323, 207] width 258 height 24
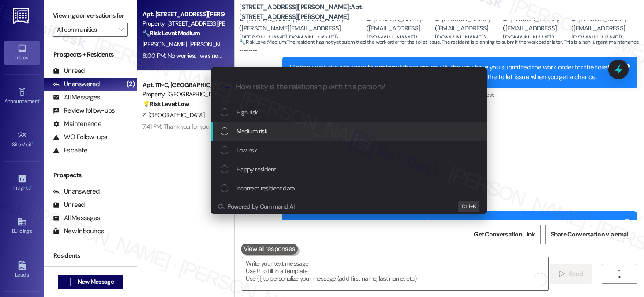
click at [267, 131] on span "Medium risk" at bounding box center [252, 131] width 31 height 10
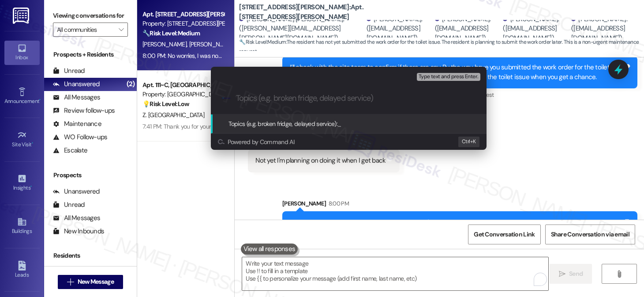
paste input "8478519"
click at [236, 98] on input "8478519" at bounding box center [352, 98] width 233 height 9
click at [293, 97] on input "WO#8478519" at bounding box center [352, 98] width 233 height 9
click at [395, 99] on input "WO#8478519 filed by Residesk - Toilet Issue and does the area have common area" at bounding box center [352, 98] width 233 height 9
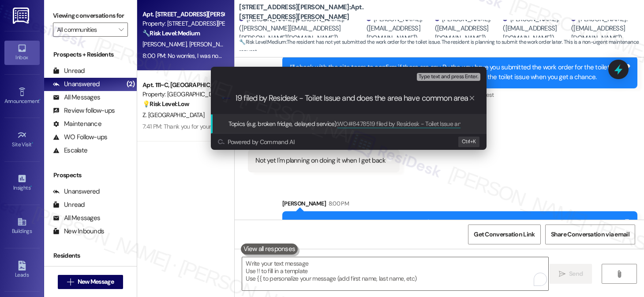
click at [395, 99] on input "WO#8478519 filed by Residesk - Toilet Issue and does the area have common area" at bounding box center [352, 98] width 233 height 9
click at [364, 98] on input "WO#8478519 filed by Residesk - Toilet Issue and does the place have common area" at bounding box center [352, 98] width 233 height 9
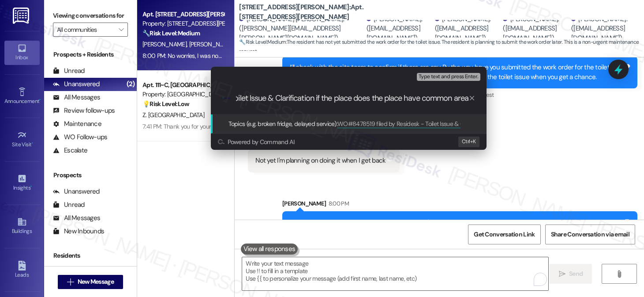
drag, startPoint x: 440, startPoint y: 98, endPoint x: 404, endPoint y: 98, distance: 36.6
click at [404, 98] on input "WO#8478519 filed by Residesk - Toilet Issue & Clarification if the place does t…" at bounding box center [352, 98] width 233 height 9
click at [394, 96] on input "WO#8478519 filed by Residesk - Toilet Issue & Clarification if the place have c…" at bounding box center [352, 98] width 233 height 9
drag, startPoint x: 394, startPoint y: 96, endPoint x: 389, endPoint y: 97, distance: 4.5
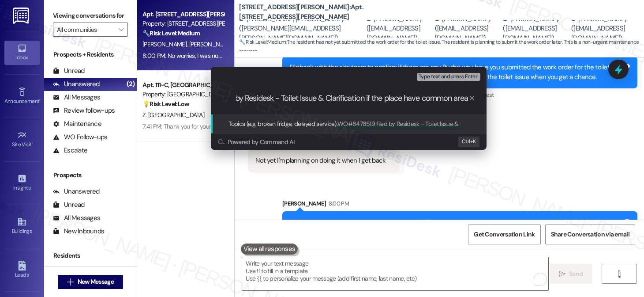
click at [394, 97] on input "WO#8478519 filed by Residesk - Toilet Issue & Clarification if the place have c…" at bounding box center [352, 98] width 233 height 9
type input "WO#8478519 filed by Residesk - Toilet Issue & Clarification if the complex have…"
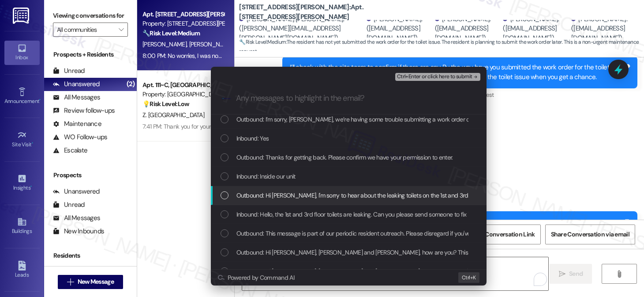
scroll to position [132, 0]
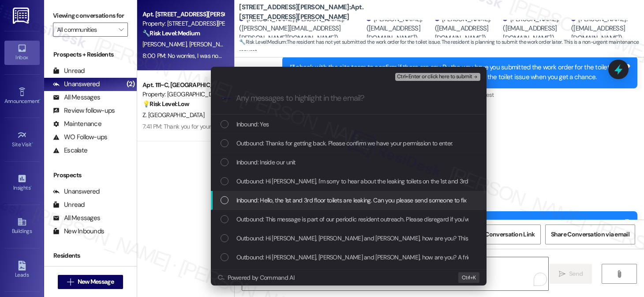
click at [301, 201] on span "Inbound: Hello, the 1st and 3rd floor toilets are leaking. Can you please send …" at bounding box center [364, 200] width 254 height 10
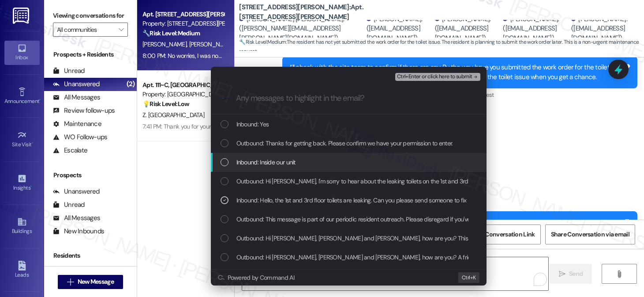
click at [290, 159] on span "Inbound: Inside our unit" at bounding box center [266, 162] width 59 height 10
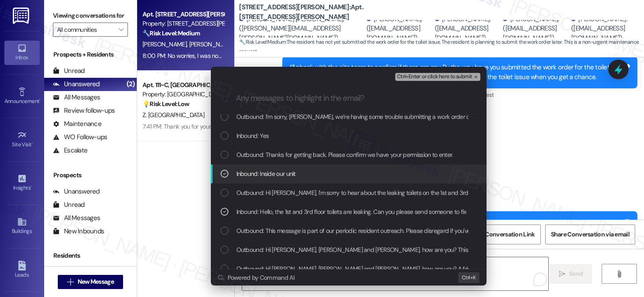
scroll to position [88, 0]
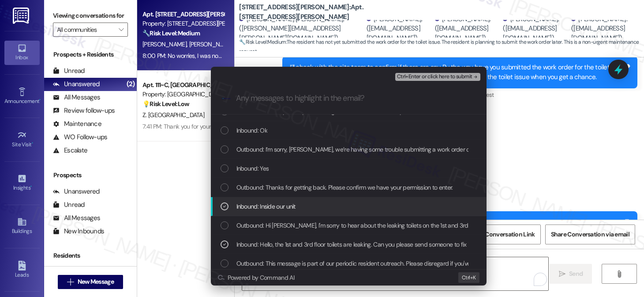
click at [293, 204] on span "Inbound: Inside our unit" at bounding box center [266, 206] width 59 height 10
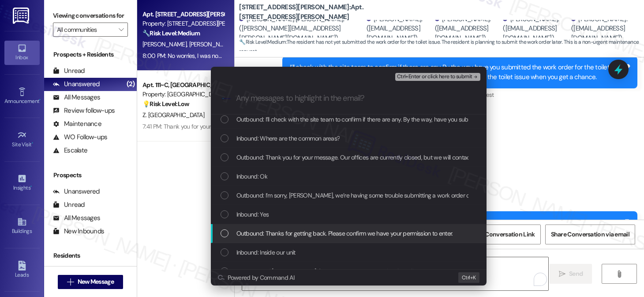
scroll to position [0, 0]
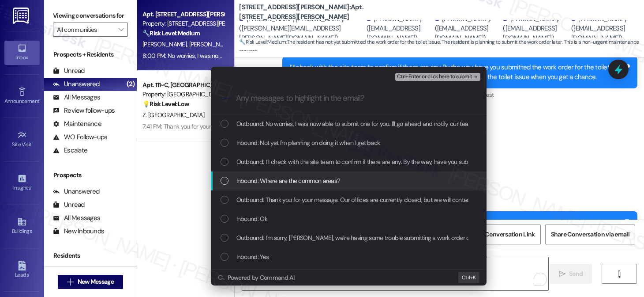
click at [304, 183] on span "Inbound: Where are the common areas?" at bounding box center [289, 181] width 104 height 10
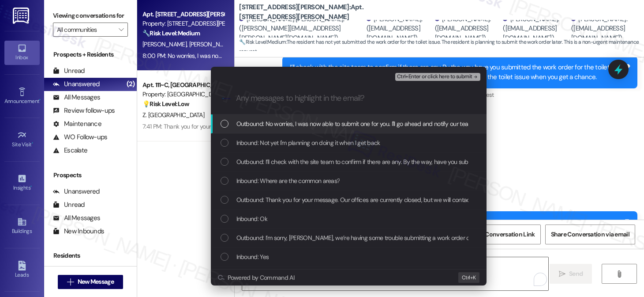
click at [415, 75] on span "Ctrl+Enter or click here to submit" at bounding box center [434, 77] width 75 height 6
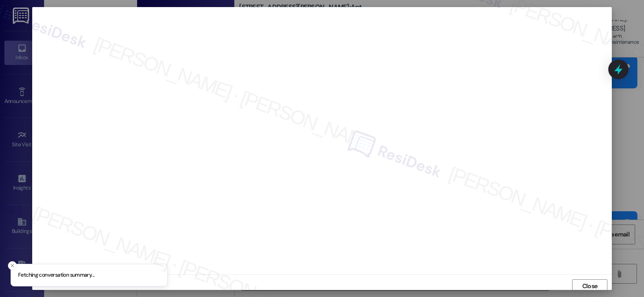
scroll to position [4, 0]
click at [583, 282] on span "Close" at bounding box center [589, 282] width 15 height 9
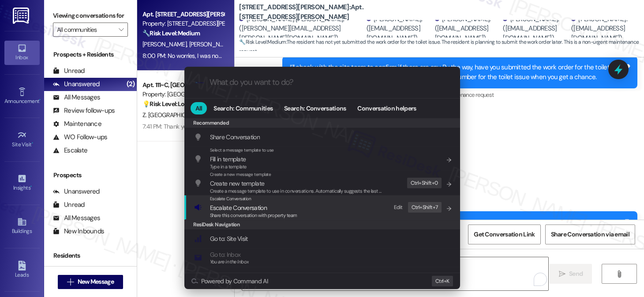
click at [218, 206] on span "Escalate Conversation" at bounding box center [238, 207] width 57 height 8
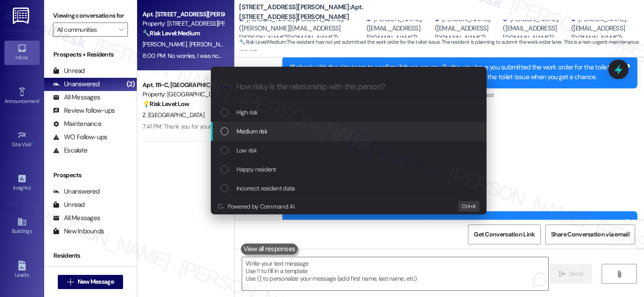
click at [256, 128] on span "Medium risk" at bounding box center [252, 131] width 31 height 10
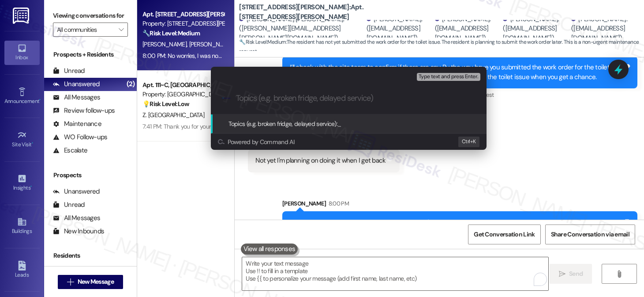
paste input "WO#8478519 filed by Residesk - Toilet Issue & Clarification if the complex have…"
type input "WO#8478519 filed by Residesk - Toilet Issue & Clarification if the complex have…"
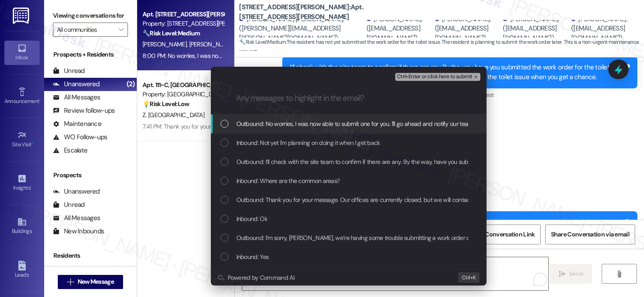
scroll to position [0, 0]
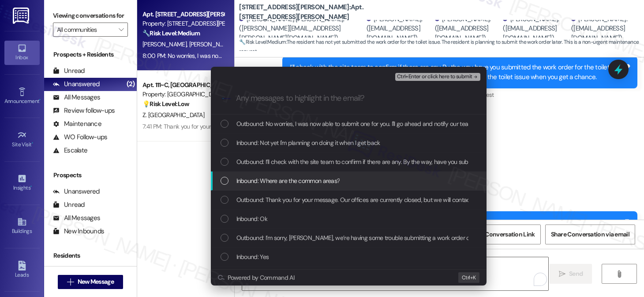
click at [334, 177] on span "Inbound: Where are the common areas?" at bounding box center [289, 181] width 104 height 10
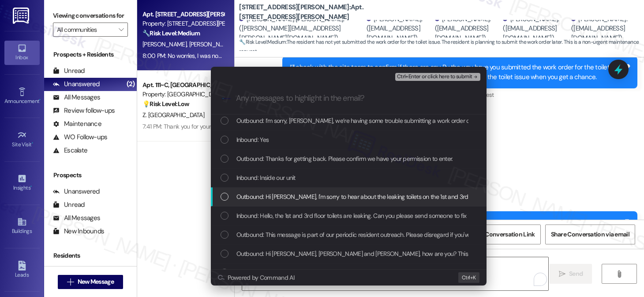
scroll to position [132, 0]
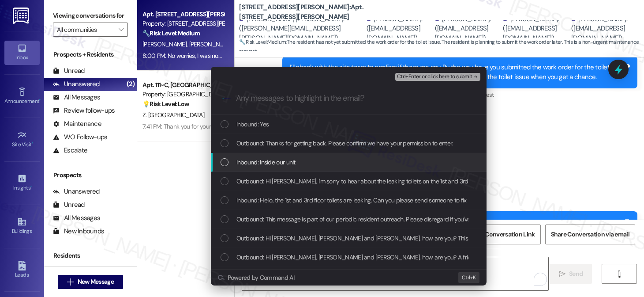
click at [304, 162] on div "Inbound: Inside our unit" at bounding box center [350, 162] width 258 height 10
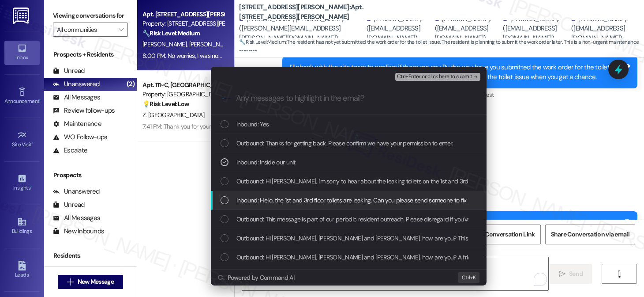
click at [318, 205] on div "Inbound: Hello, the 1st and 3rd floor toilets are leaking. Can you please send …" at bounding box center [349, 200] width 276 height 19
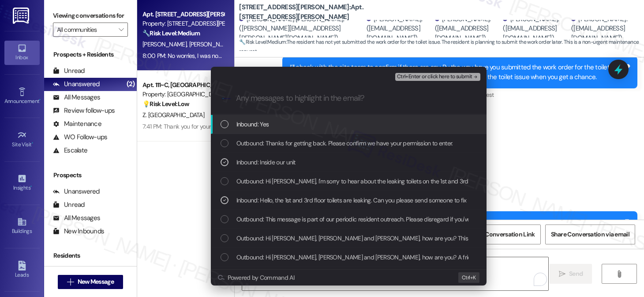
click at [440, 77] on span "Ctrl+Enter or click here to submit" at bounding box center [434, 77] width 75 height 6
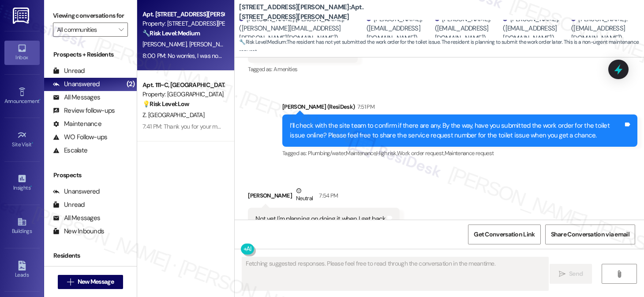
scroll to position [7771, 0]
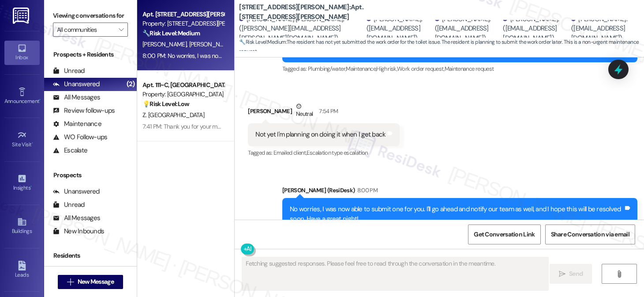
click at [383, 204] on div "No worries, I was now able to submit one for you. I'll go ahead and notify our …" at bounding box center [457, 213] width 334 height 19
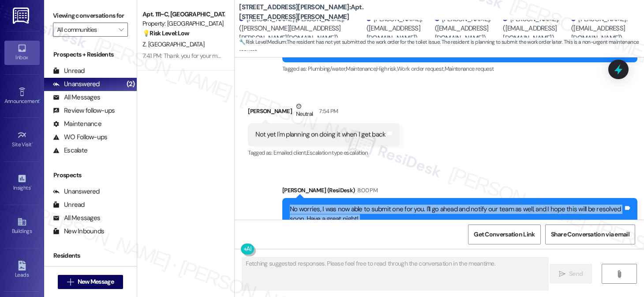
click at [383, 204] on div "No worries, I was now able to submit one for you. I'll go ahead and notify our …" at bounding box center [457, 213] width 334 height 19
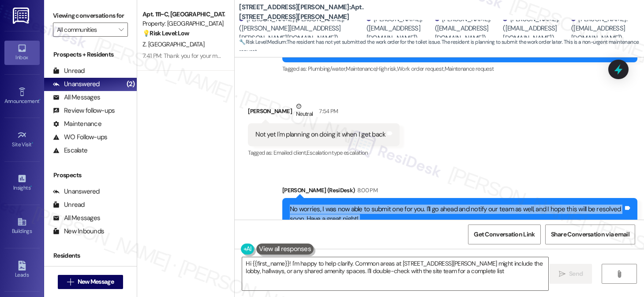
type textarea "Hi {{first_name}}! I'm happy to help clarify. Common areas at [STREET_ADDRESS][…"
click at [342, 204] on div "No worries, I was now able to submit one for you. I'll go ahead and notify our …" at bounding box center [457, 213] width 334 height 19
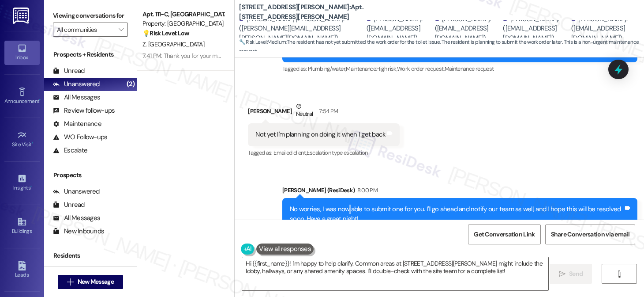
click at [342, 204] on div "No worries, I was now able to submit one for you. I'll go ahead and notify our …" at bounding box center [457, 213] width 334 height 19
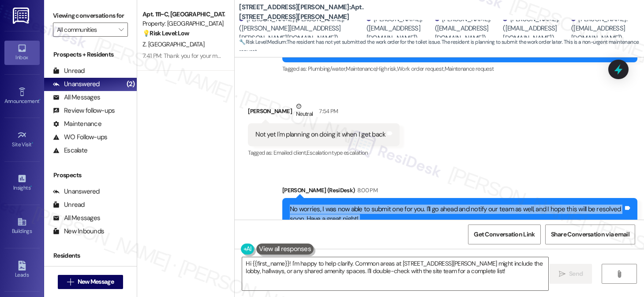
click at [342, 204] on div "No worries, I was now able to submit one for you. I'll go ahead and notify our …" at bounding box center [457, 213] width 334 height 19
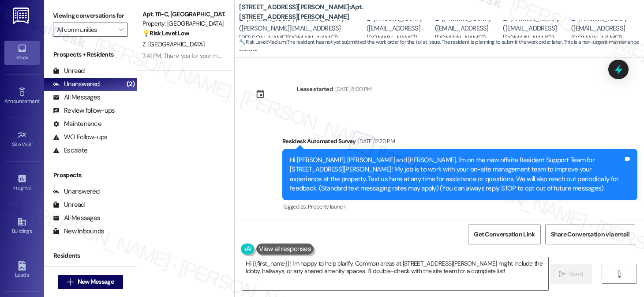
scroll to position [7771, 0]
